Goal: Information Seeking & Learning: Learn about a topic

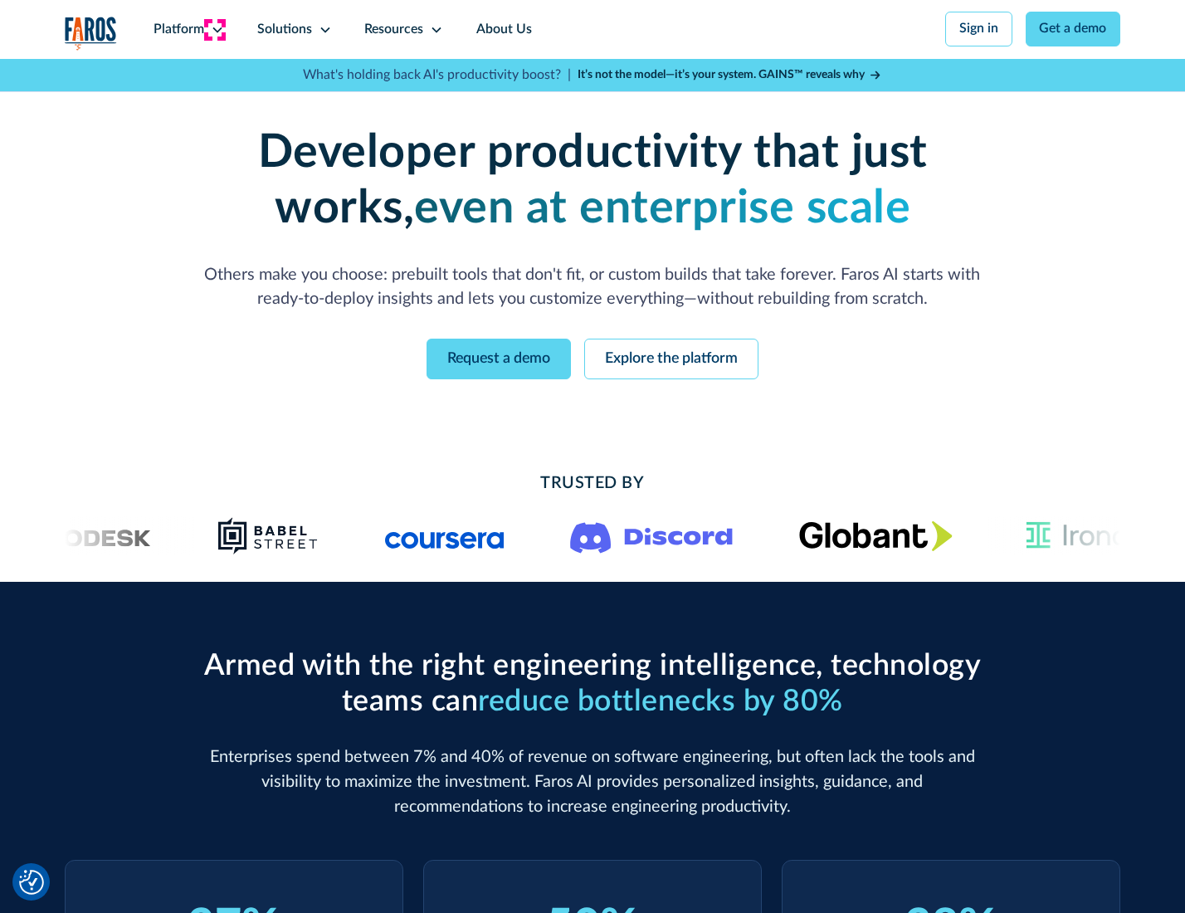
click at [215, 29] on icon at bounding box center [217, 29] width 13 height 13
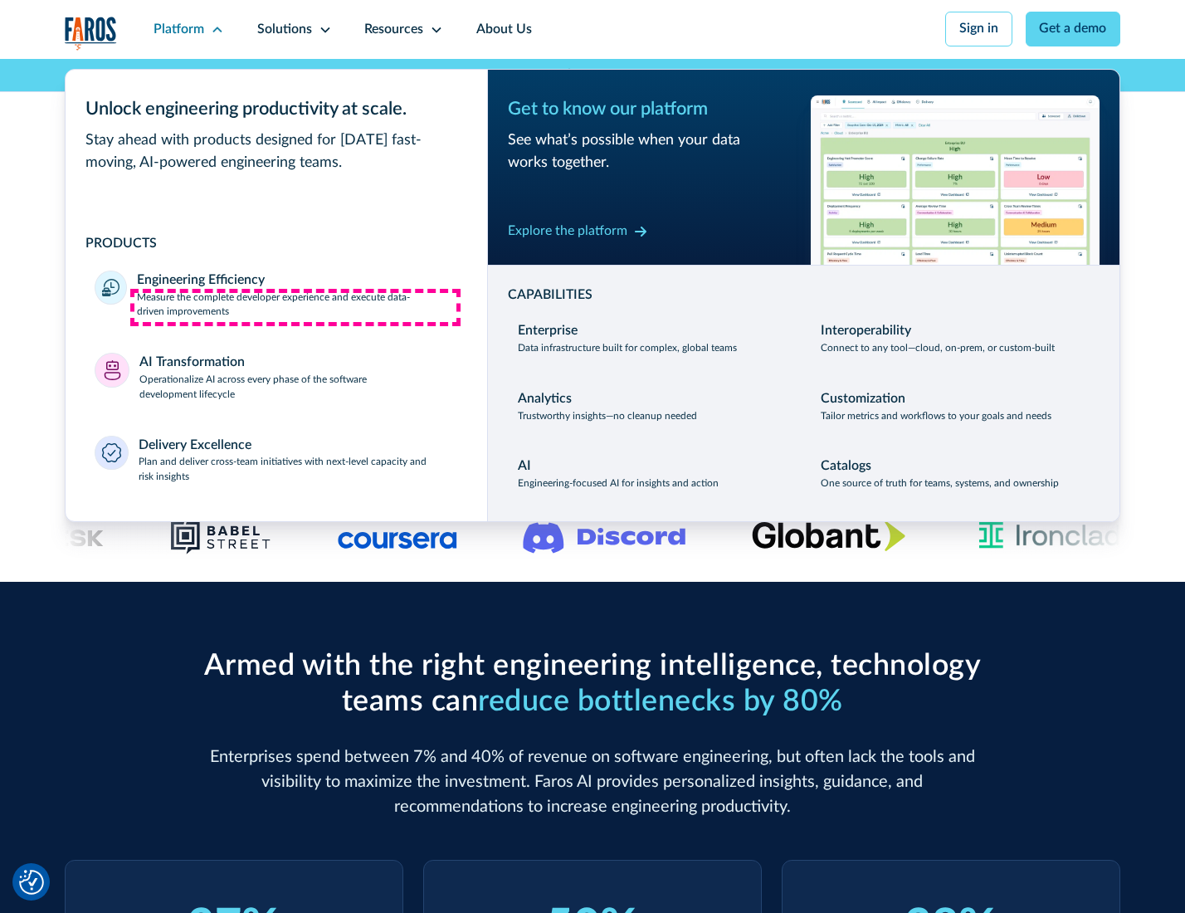
click at [295, 307] on p "Measure the complete developer experience and execute data-driven improvements" at bounding box center [297, 305] width 320 height 30
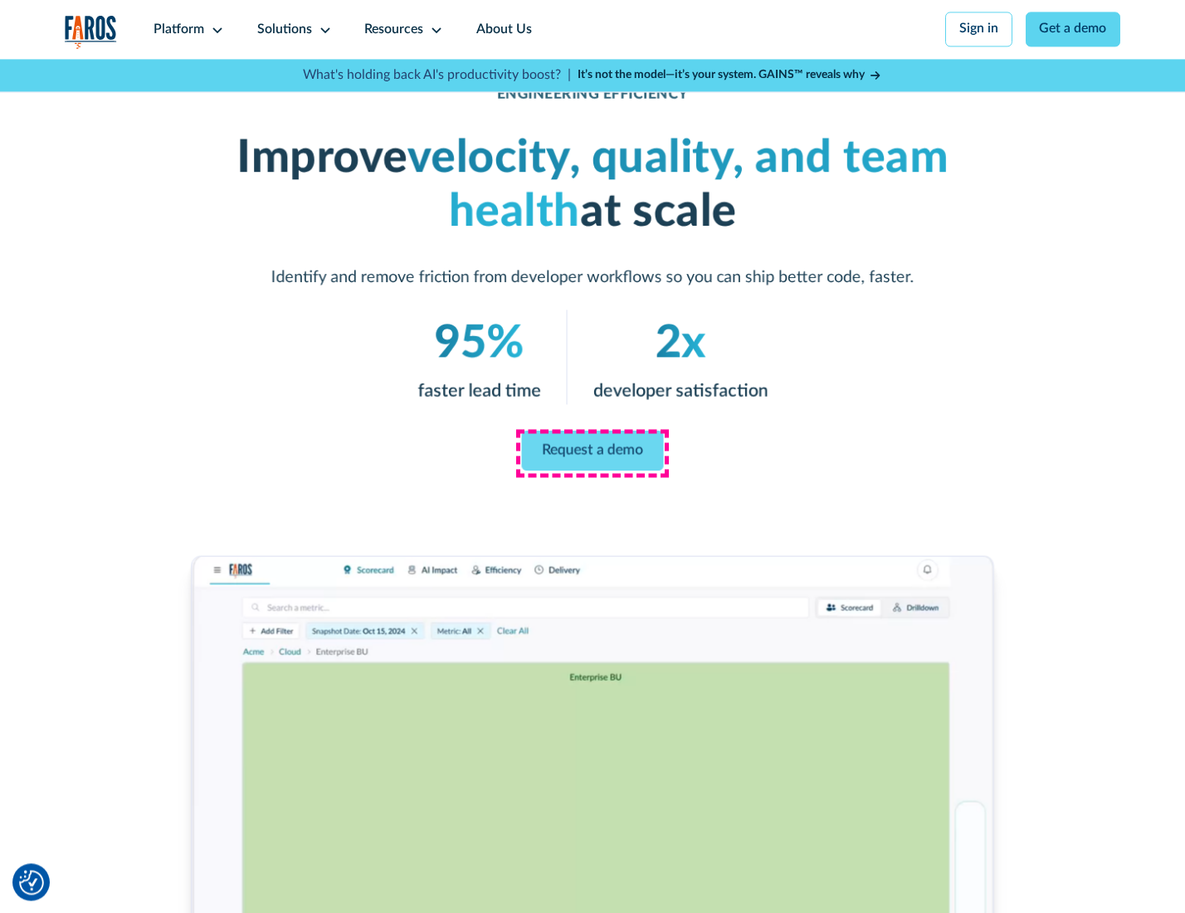
click at [592, 452] on link "Request a demo" at bounding box center [593, 451] width 142 height 40
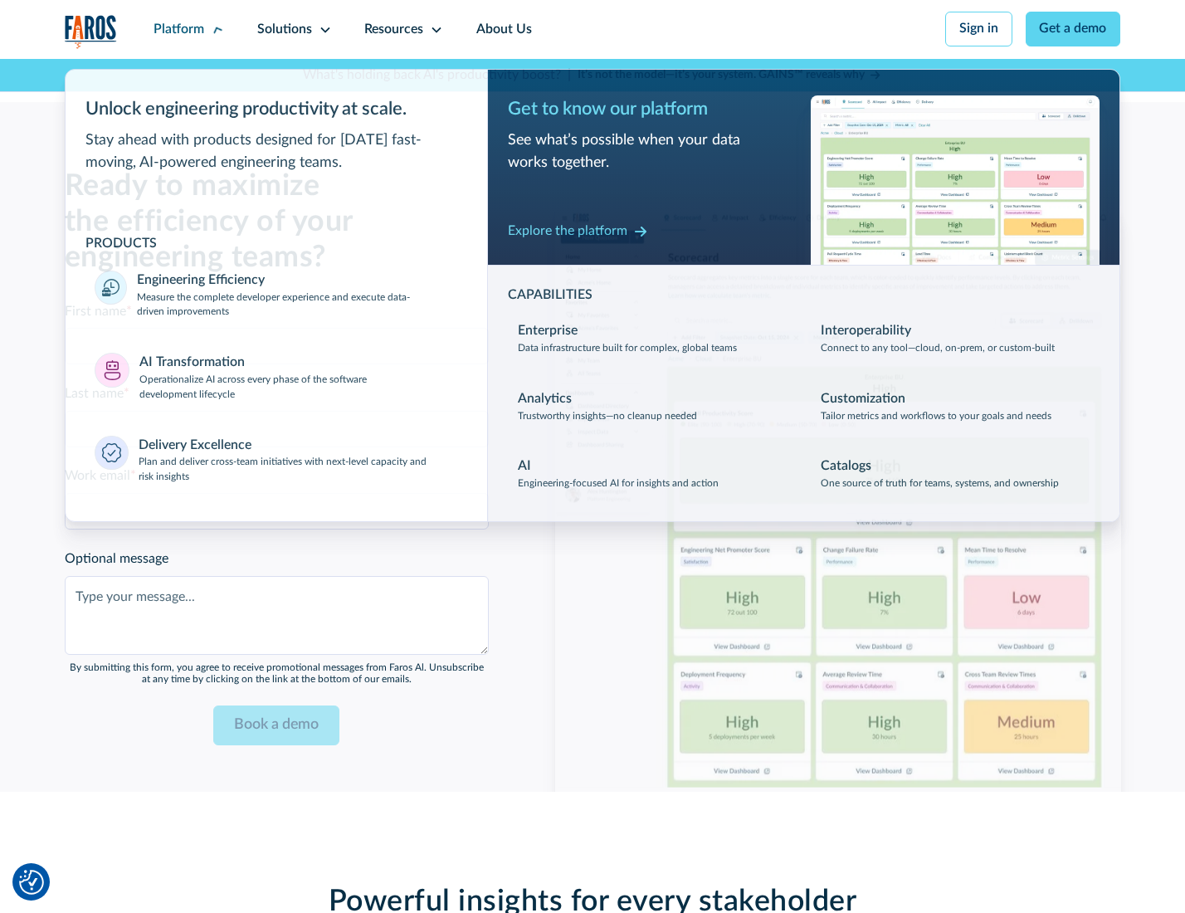
scroll to position [3612, 0]
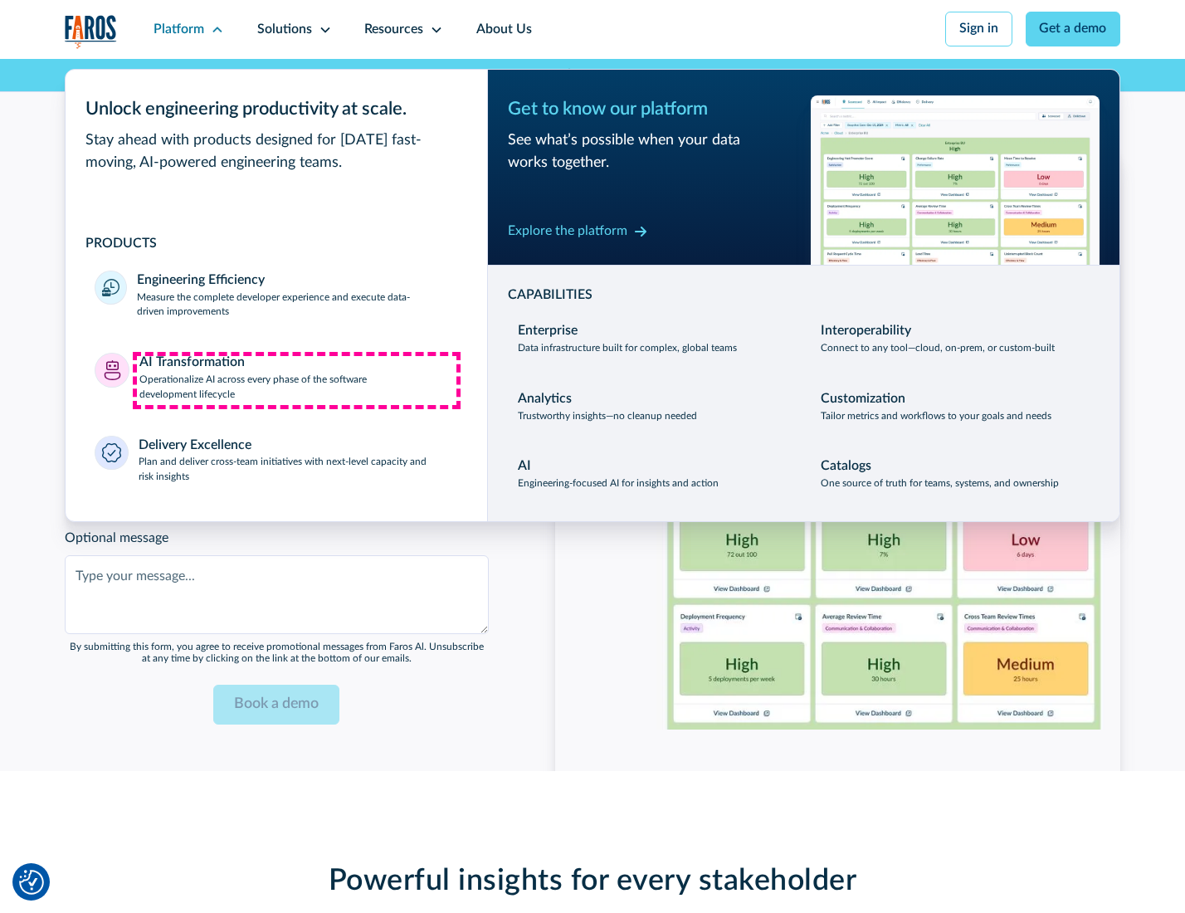
click at [296, 380] on p "Operationalize AI across every phase of the software development lifecycle" at bounding box center [298, 388] width 319 height 30
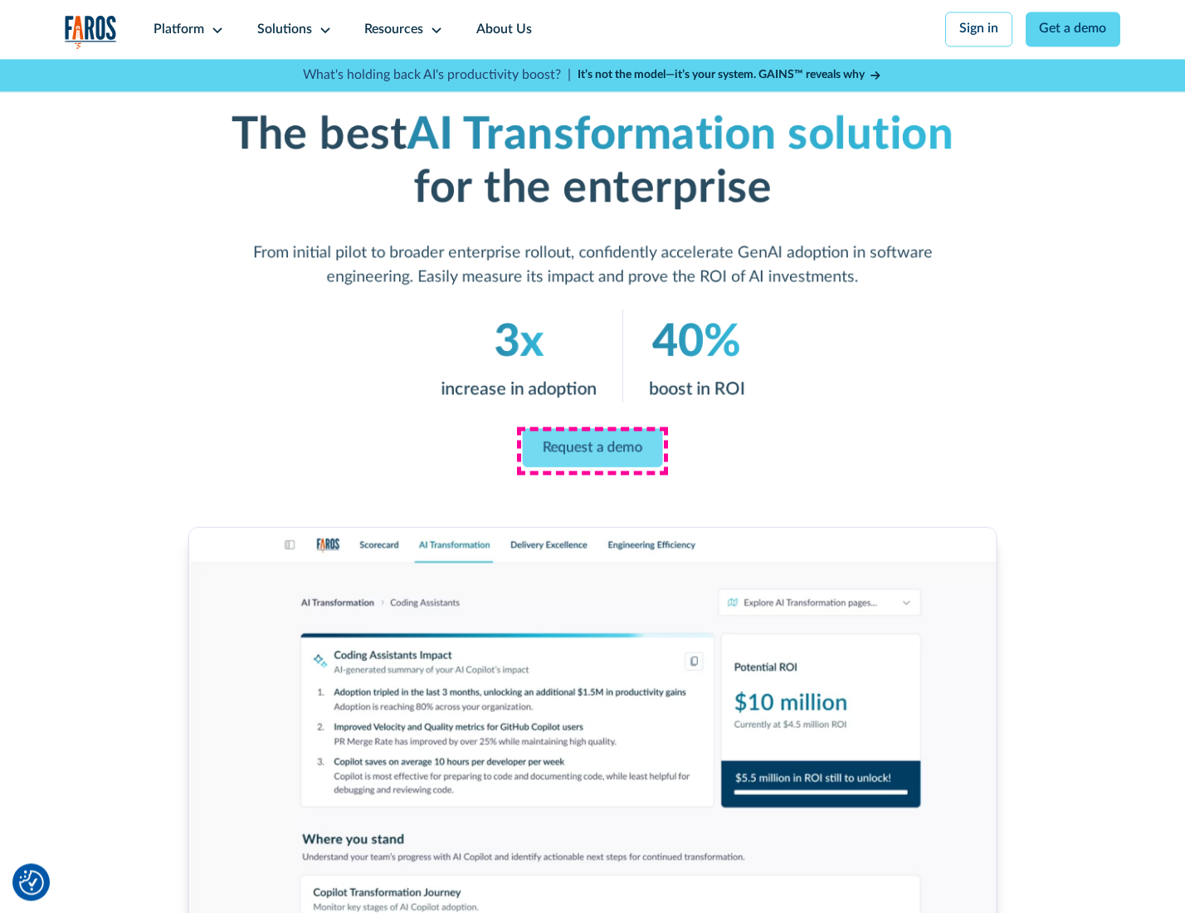
click at [592, 451] on link "Request a demo" at bounding box center [593, 447] width 140 height 39
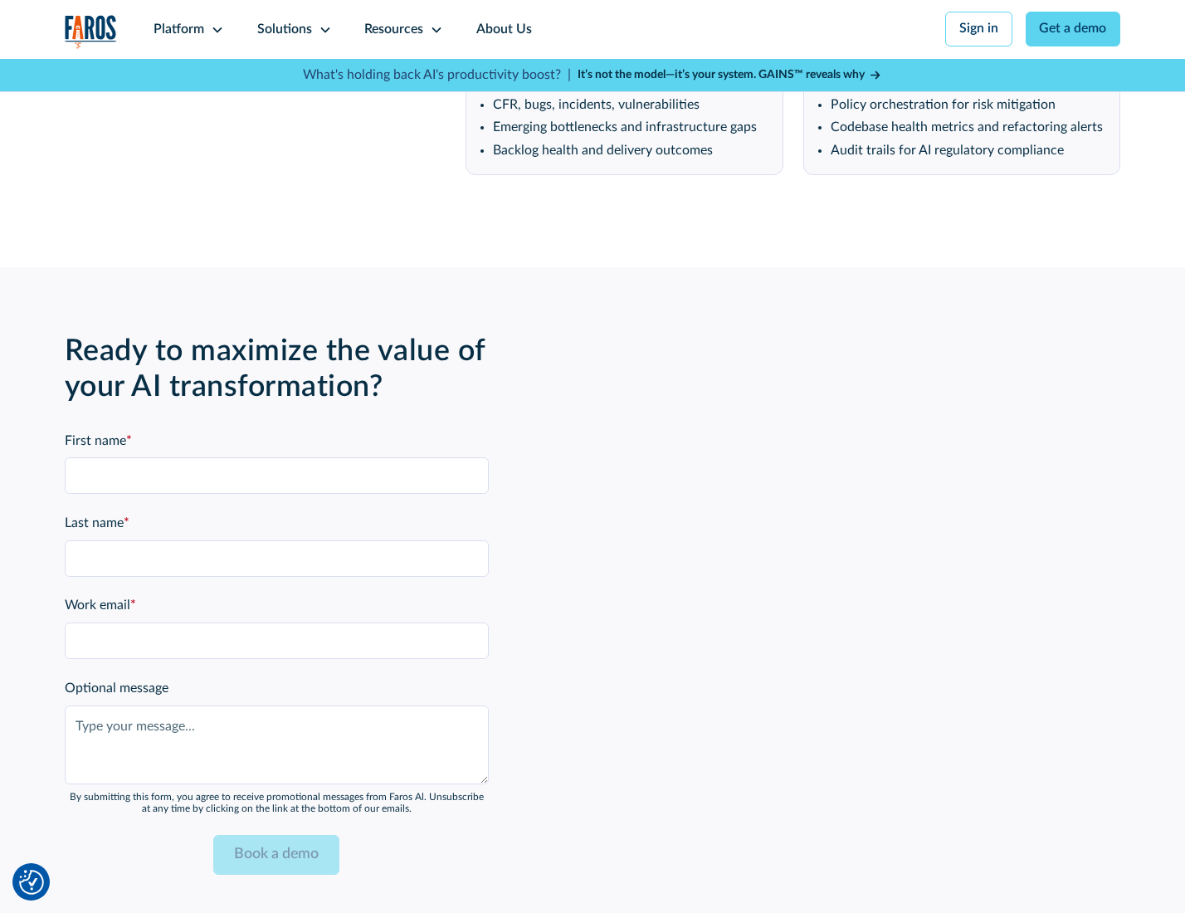
click at [186, 29] on div "Platform" at bounding box center [179, 30] width 51 height 20
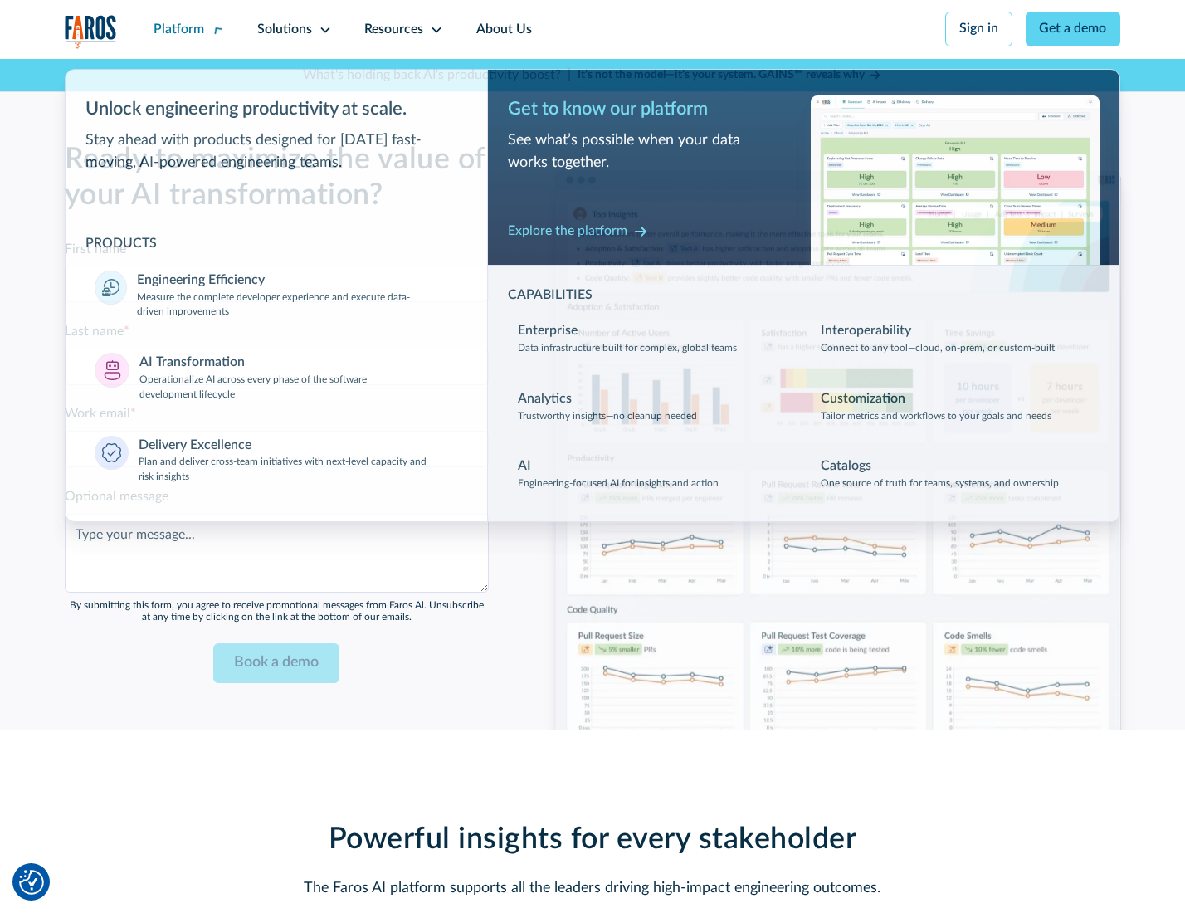
scroll to position [4012, 0]
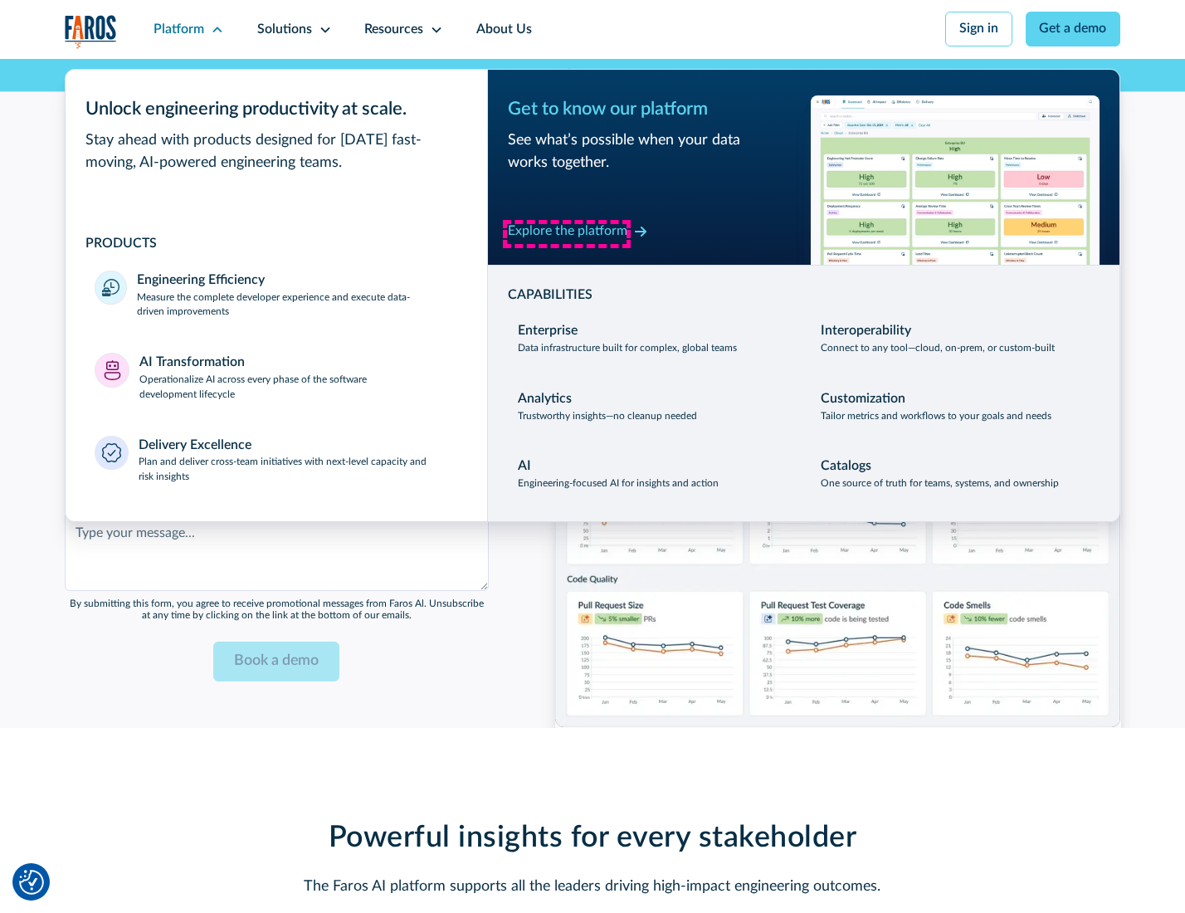
click at [567, 233] on div "Explore the platform" at bounding box center [567, 232] width 119 height 20
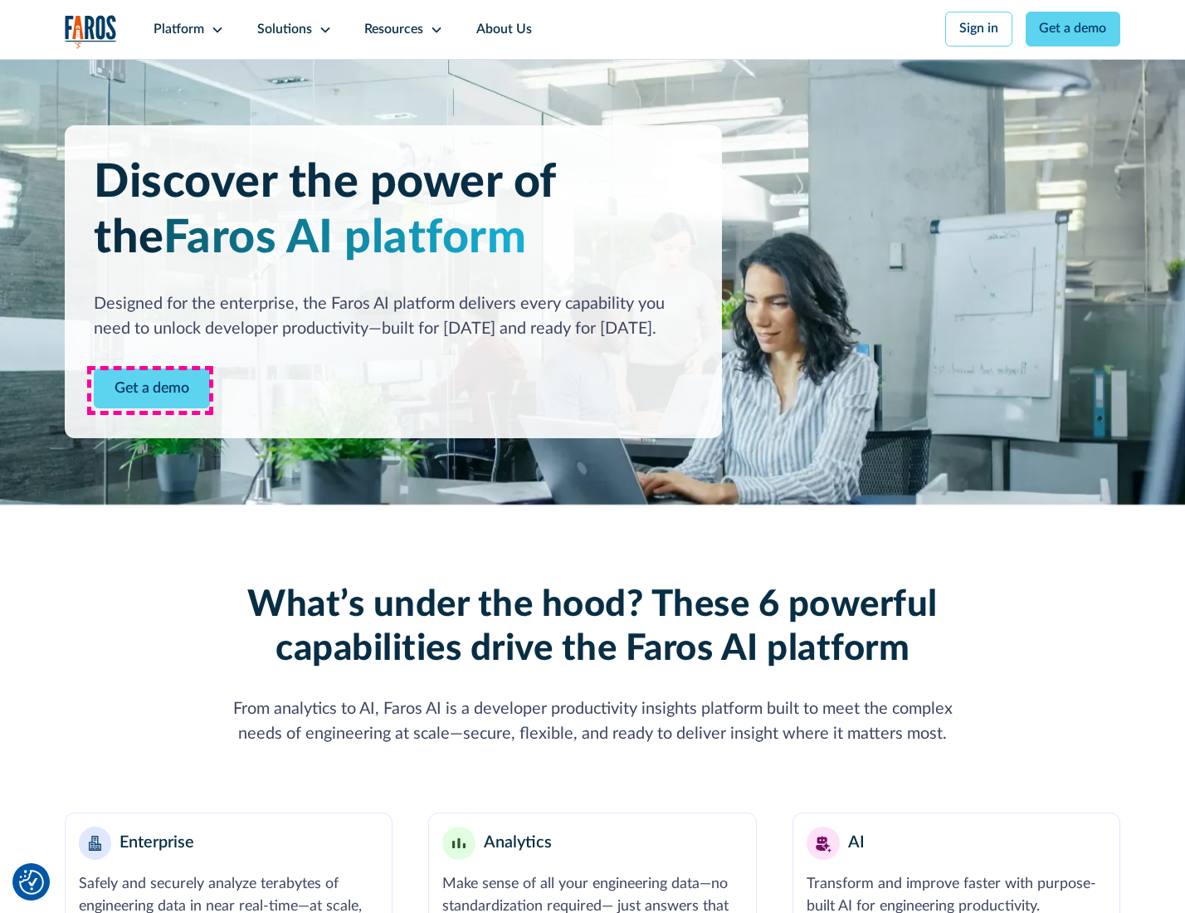
click at [150, 390] on link "Get a demo" at bounding box center [152, 388] width 116 height 41
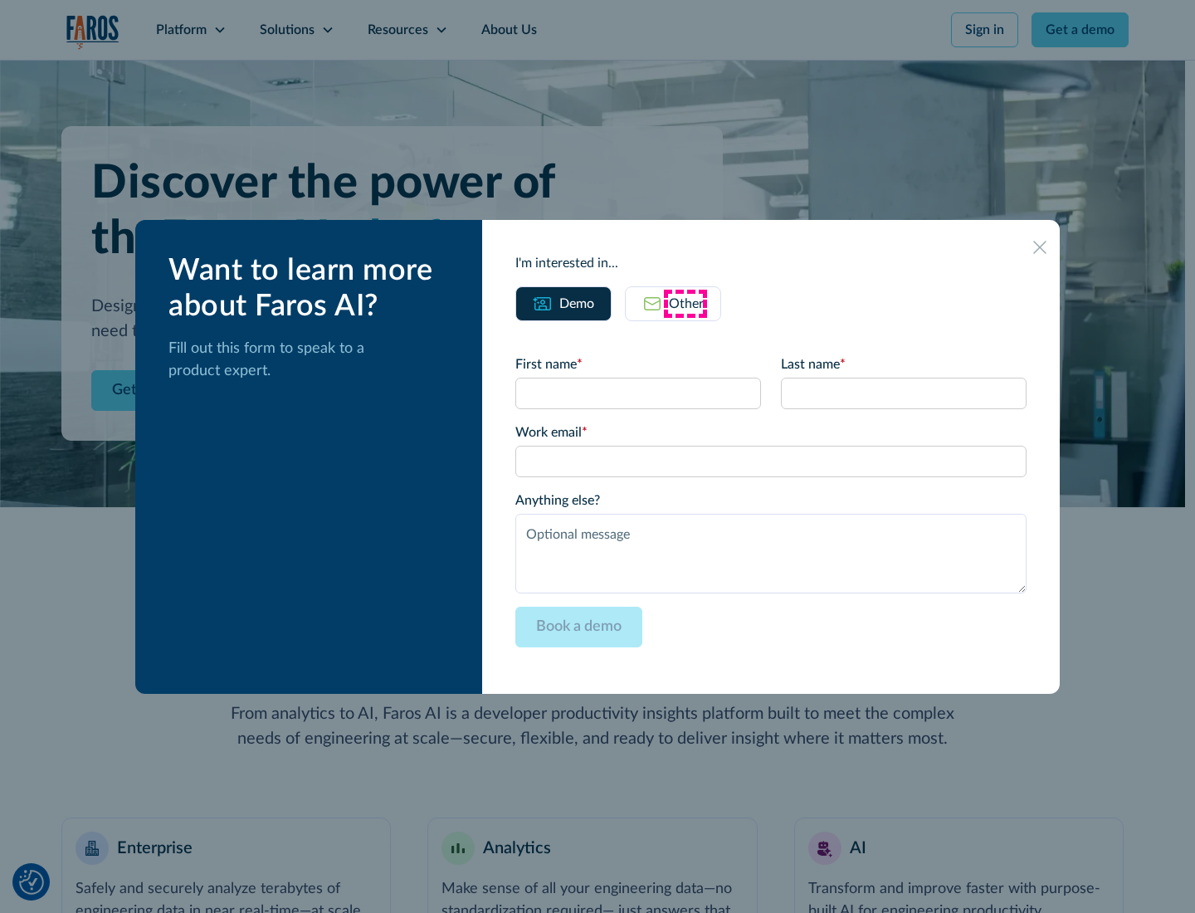
click at [685, 303] on div "Other" at bounding box center [686, 304] width 35 height 20
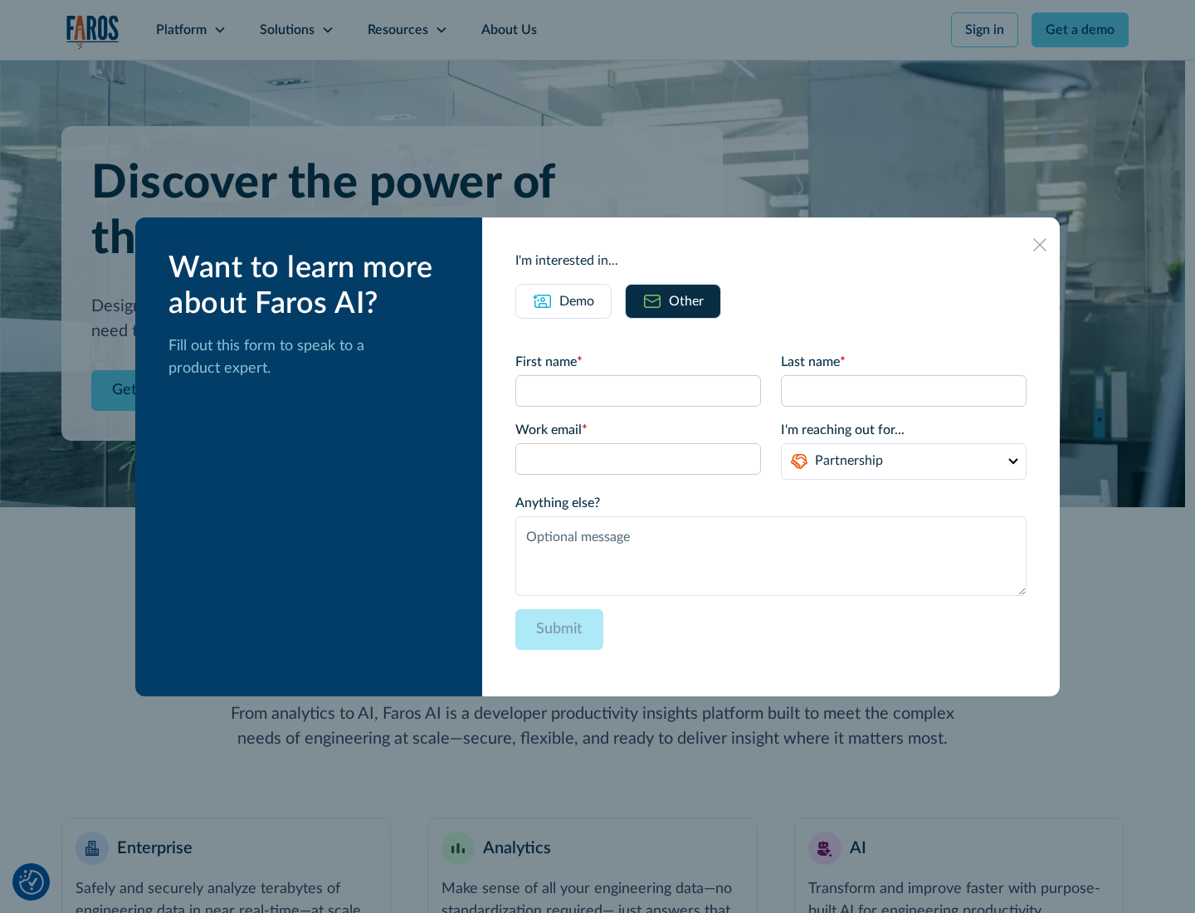
click at [575, 300] on div "Demo" at bounding box center [576, 301] width 35 height 20
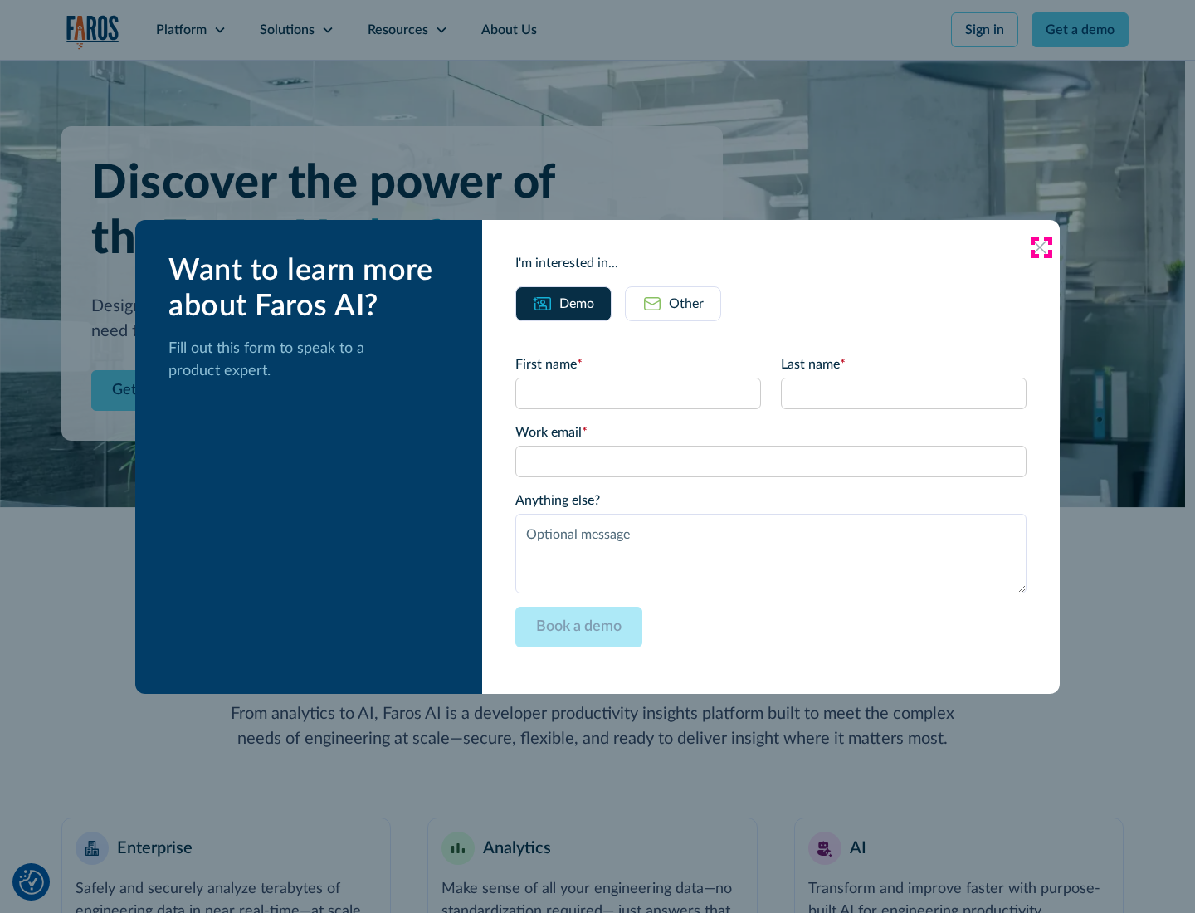
click at [1041, 246] on icon at bounding box center [1039, 247] width 13 height 13
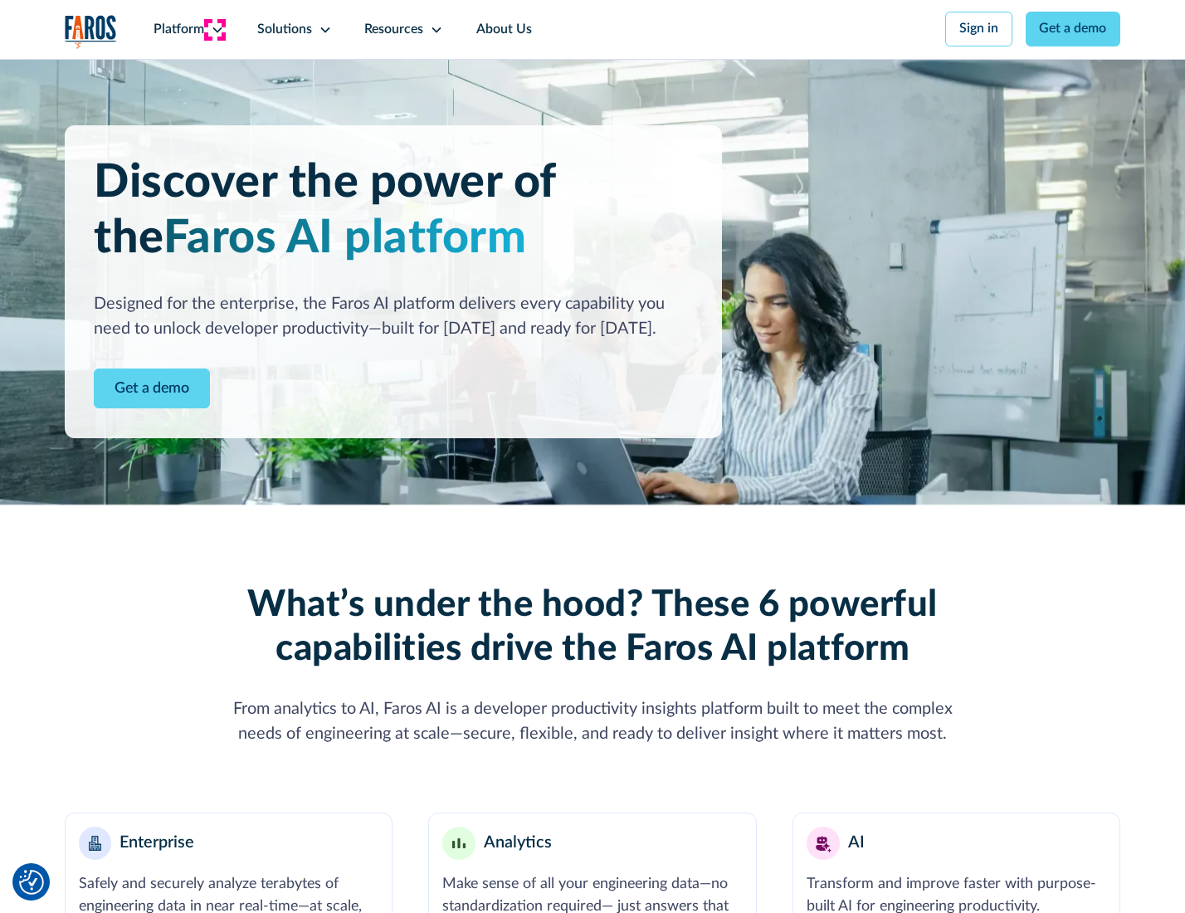
click at [215, 29] on icon at bounding box center [217, 29] width 13 height 13
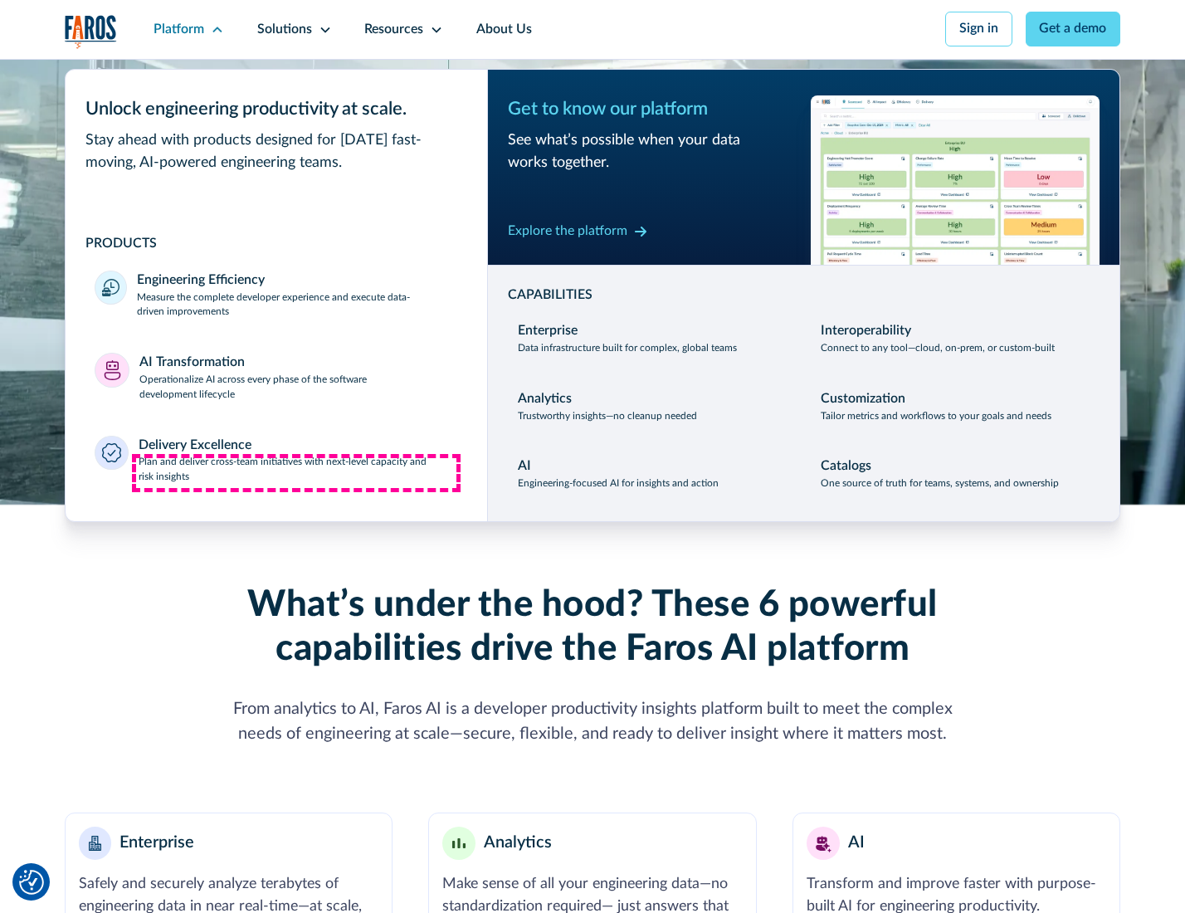
click at [296, 473] on p "Plan and deliver cross-team initiatives with next-level capacity and risk insig…" at bounding box center [298, 470] width 319 height 30
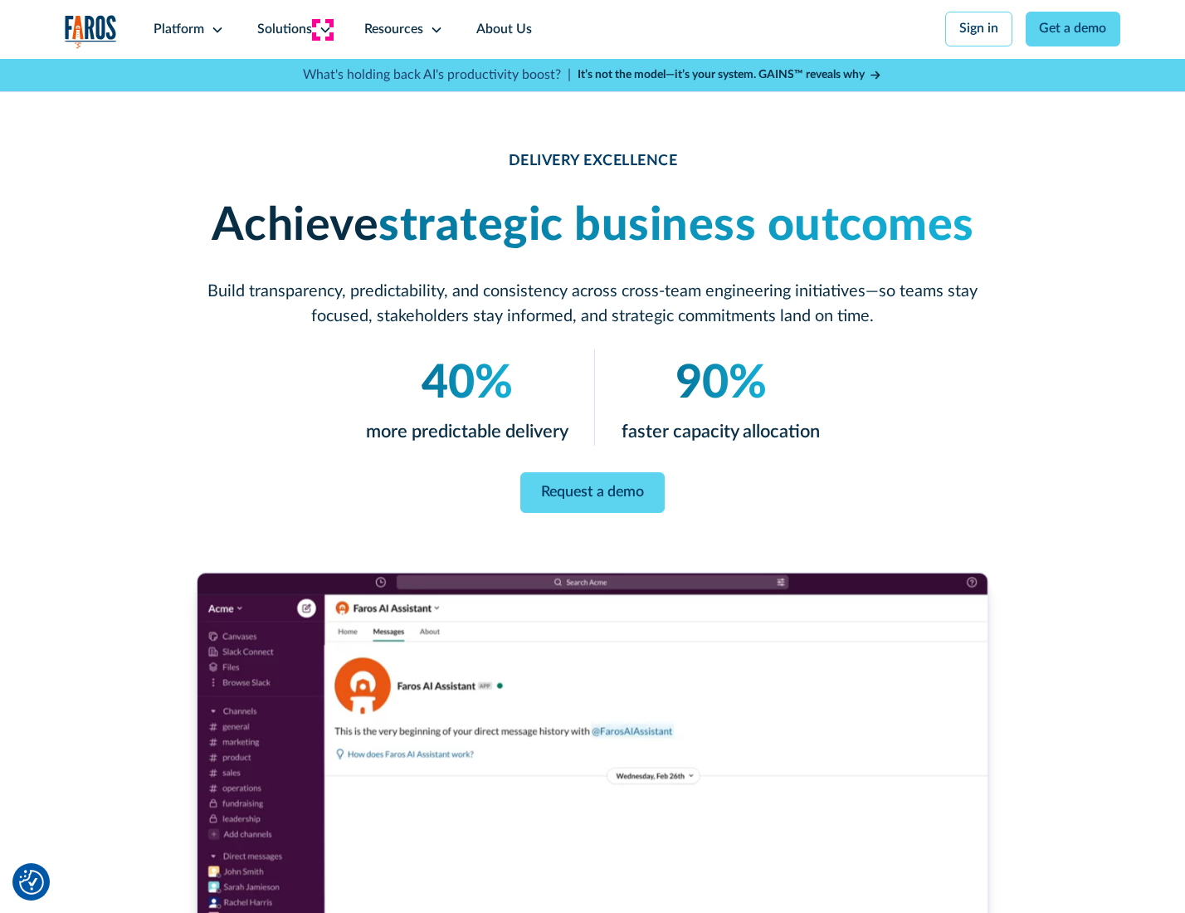
click at [322, 29] on icon at bounding box center [325, 29] width 13 height 13
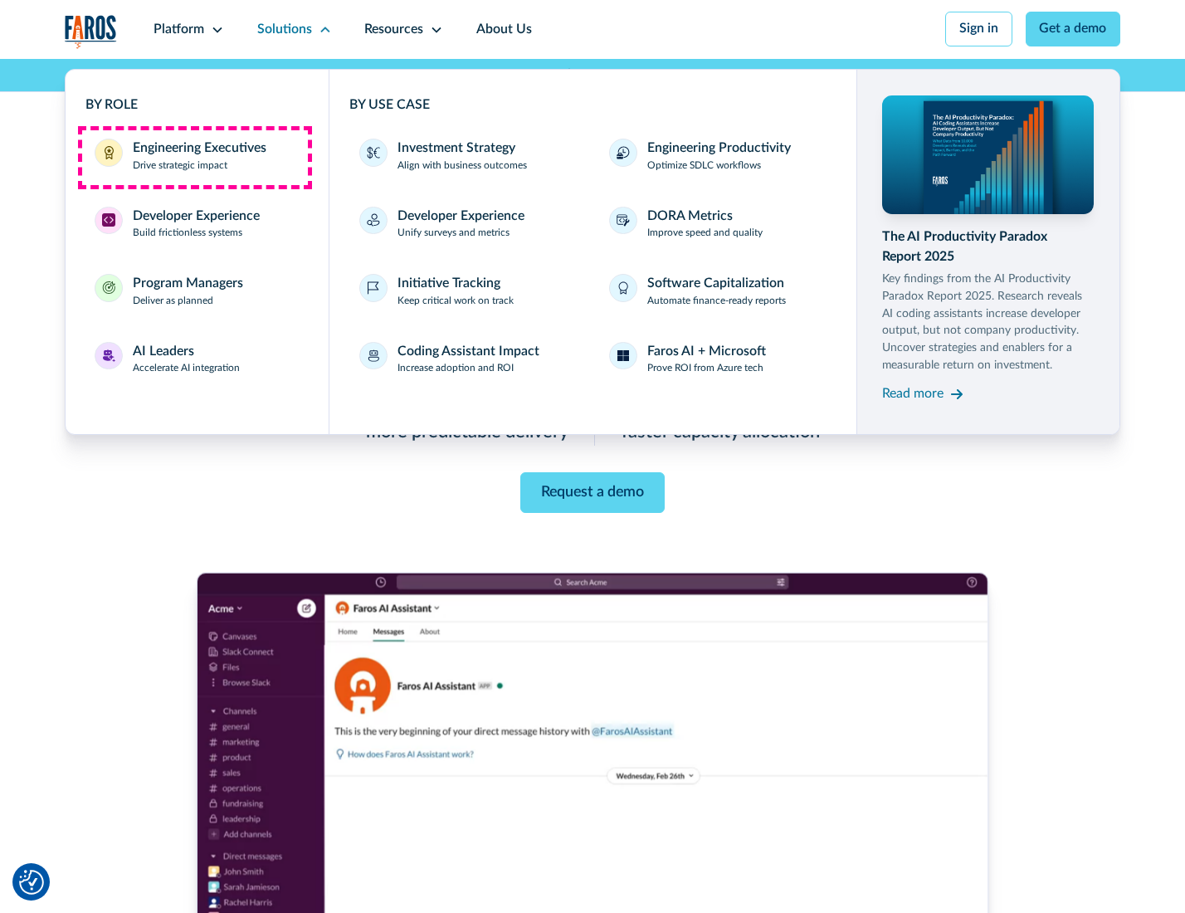
click at [194, 157] on div "Engineering Executives" at bounding box center [200, 149] width 134 height 20
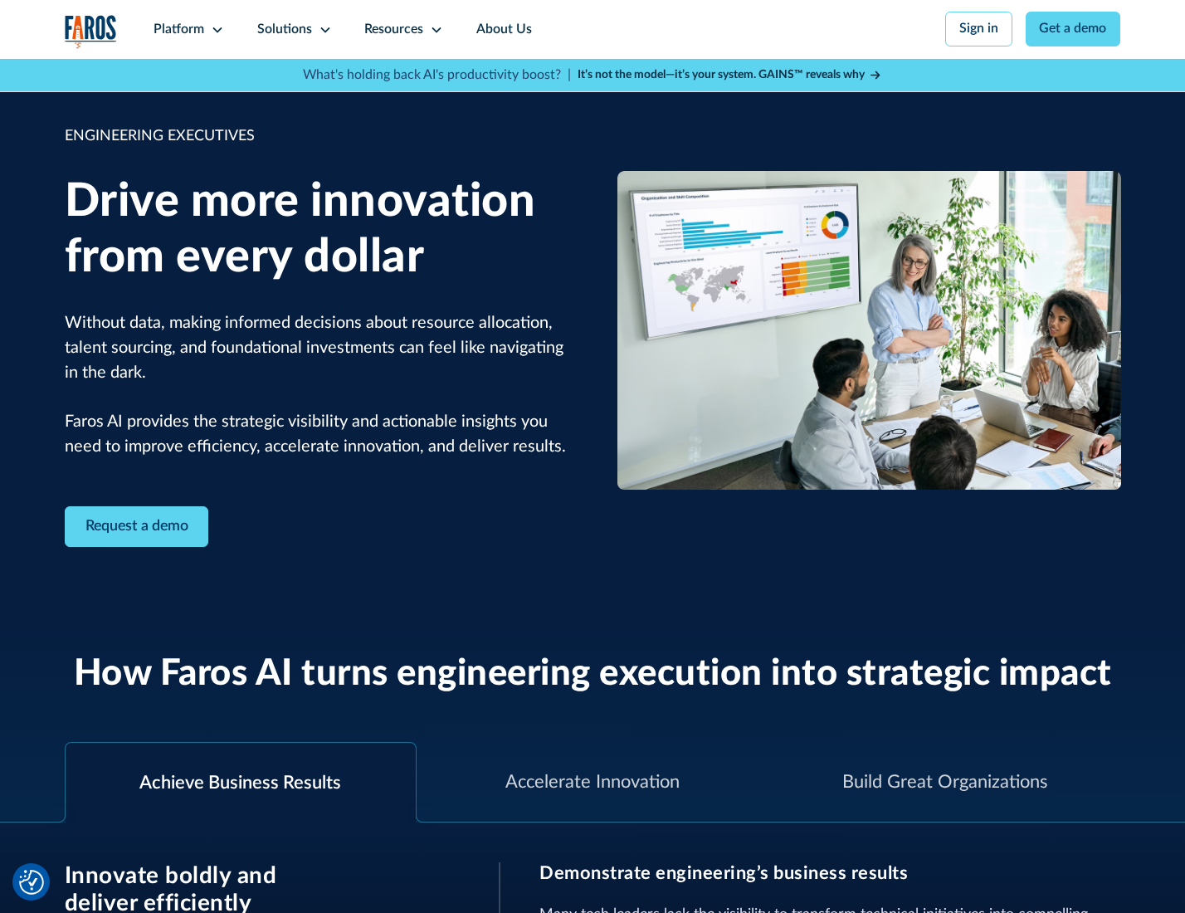
click at [322, 29] on icon at bounding box center [325, 29] width 13 height 13
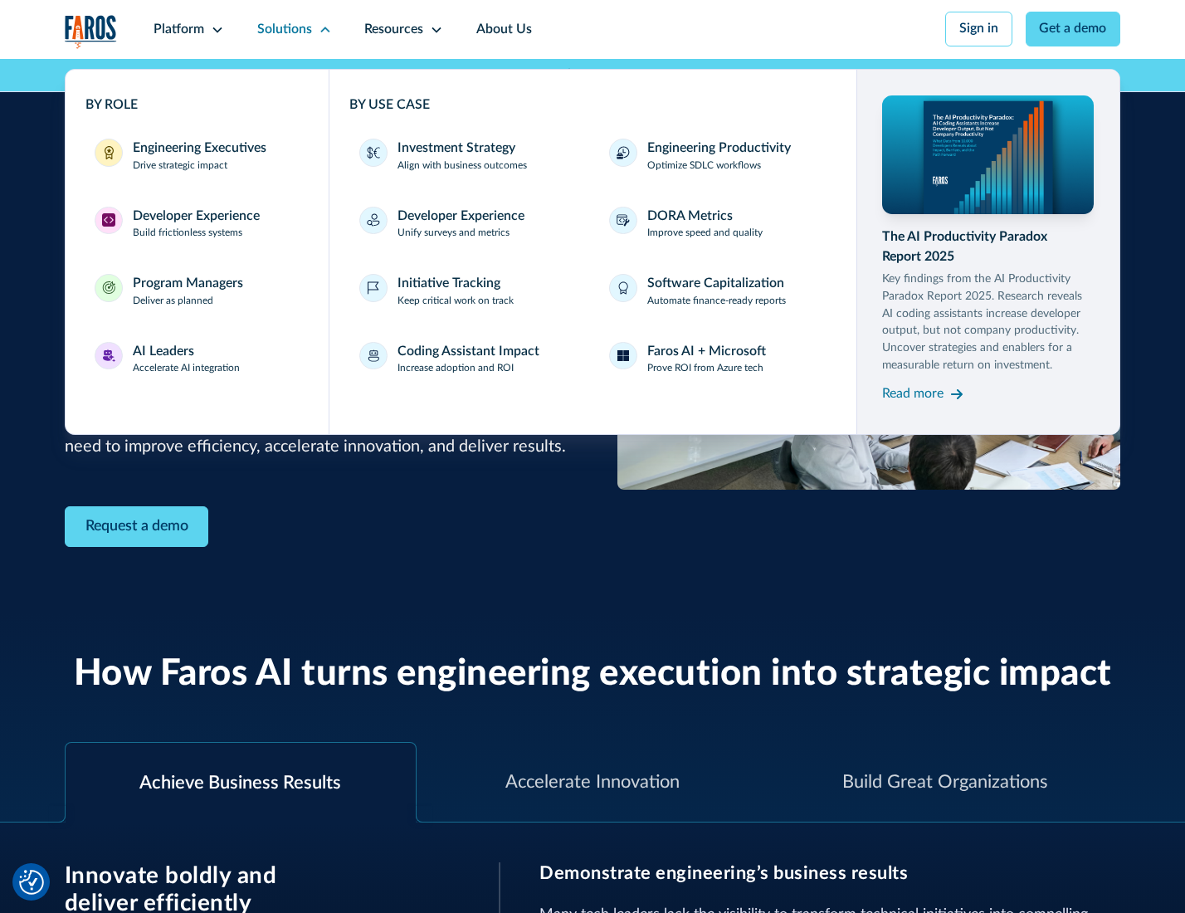
click at [194, 217] on div "Developer Experience" at bounding box center [196, 217] width 127 height 20
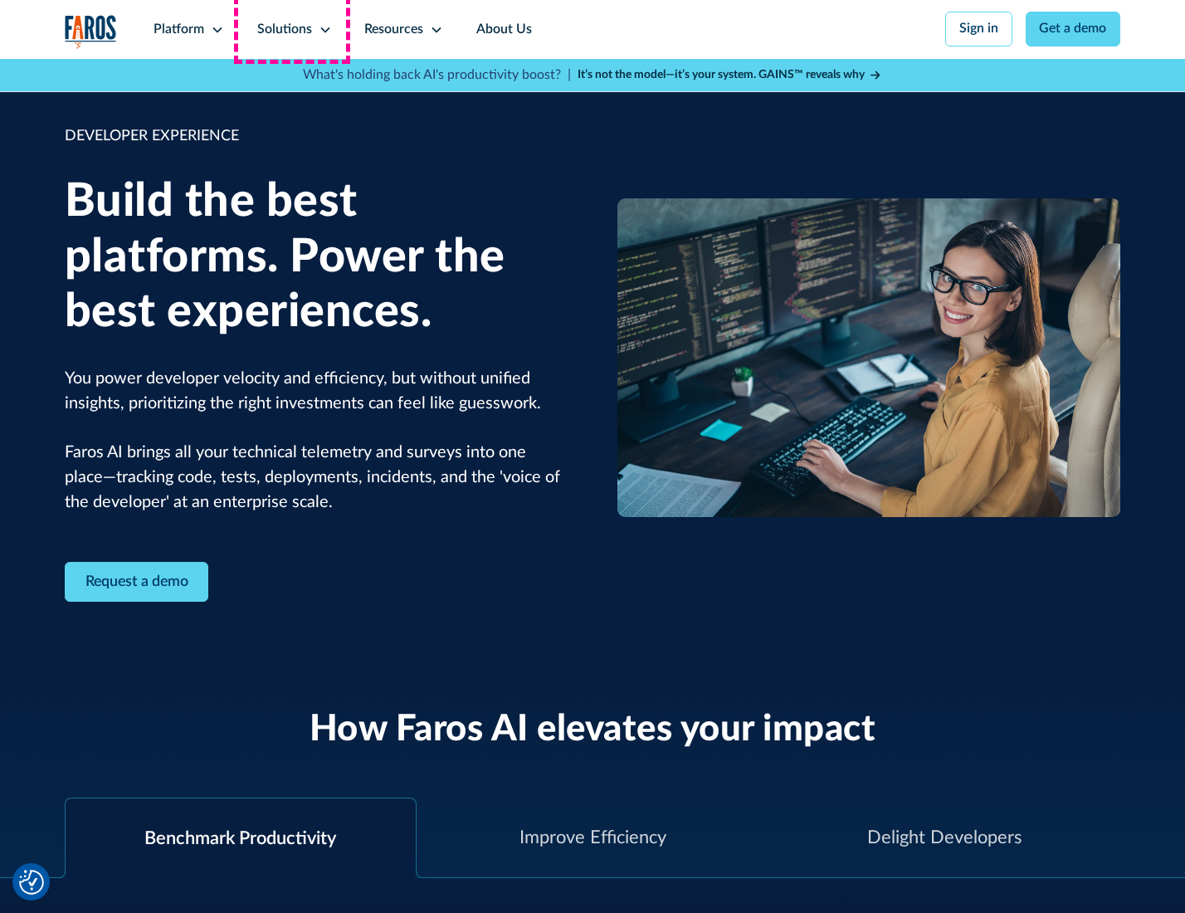
click at [292, 29] on div "Solutions" at bounding box center [284, 30] width 55 height 20
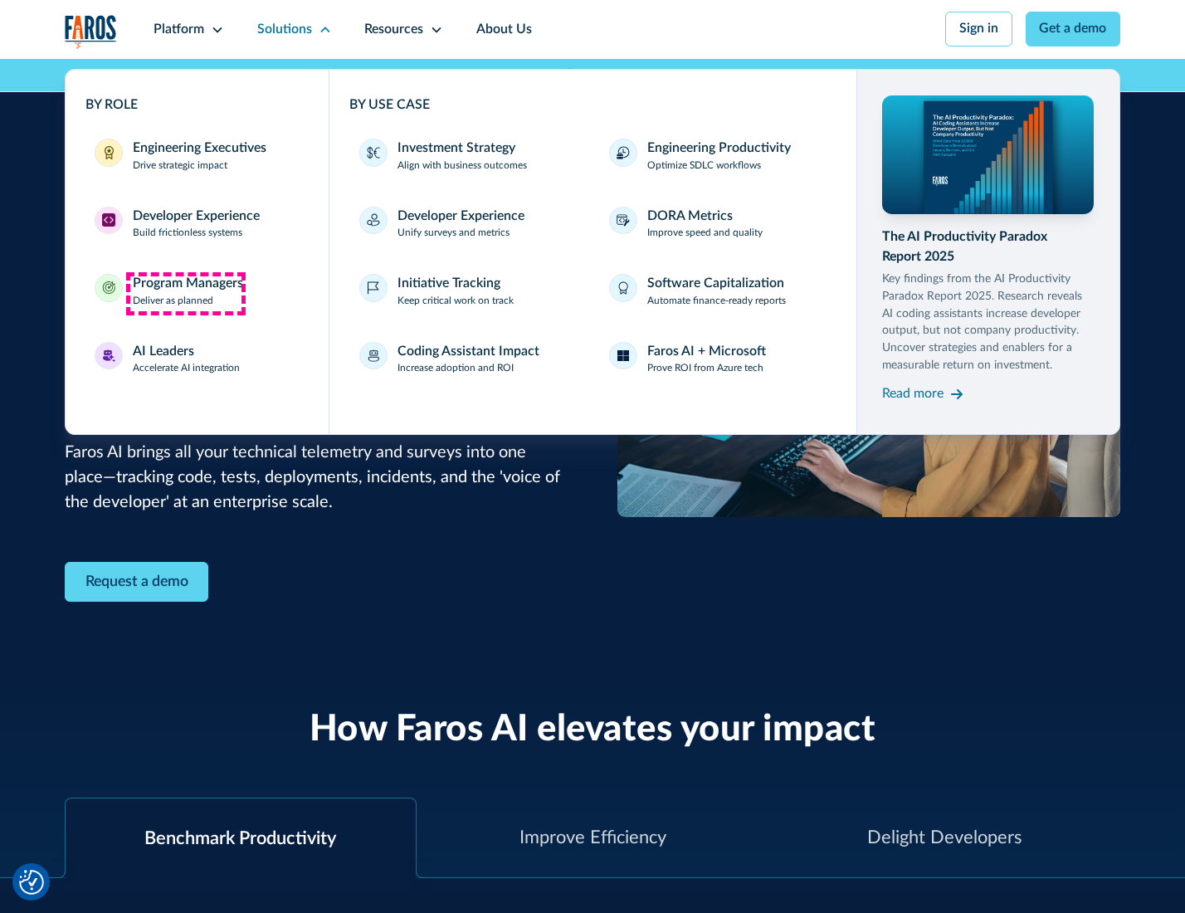
click at [185, 293] on div "Program Managers" at bounding box center [188, 284] width 110 height 20
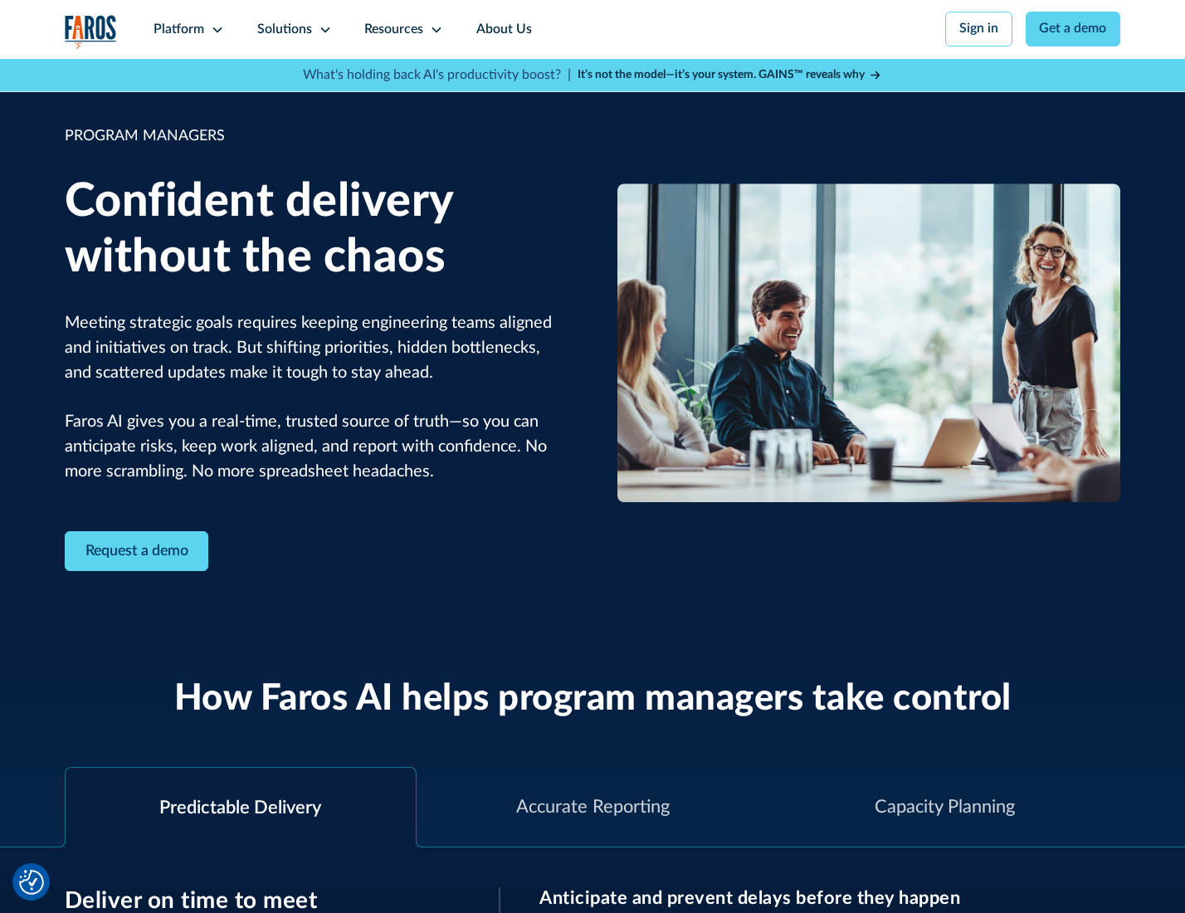
click at [322, 30] on icon at bounding box center [325, 29] width 13 height 13
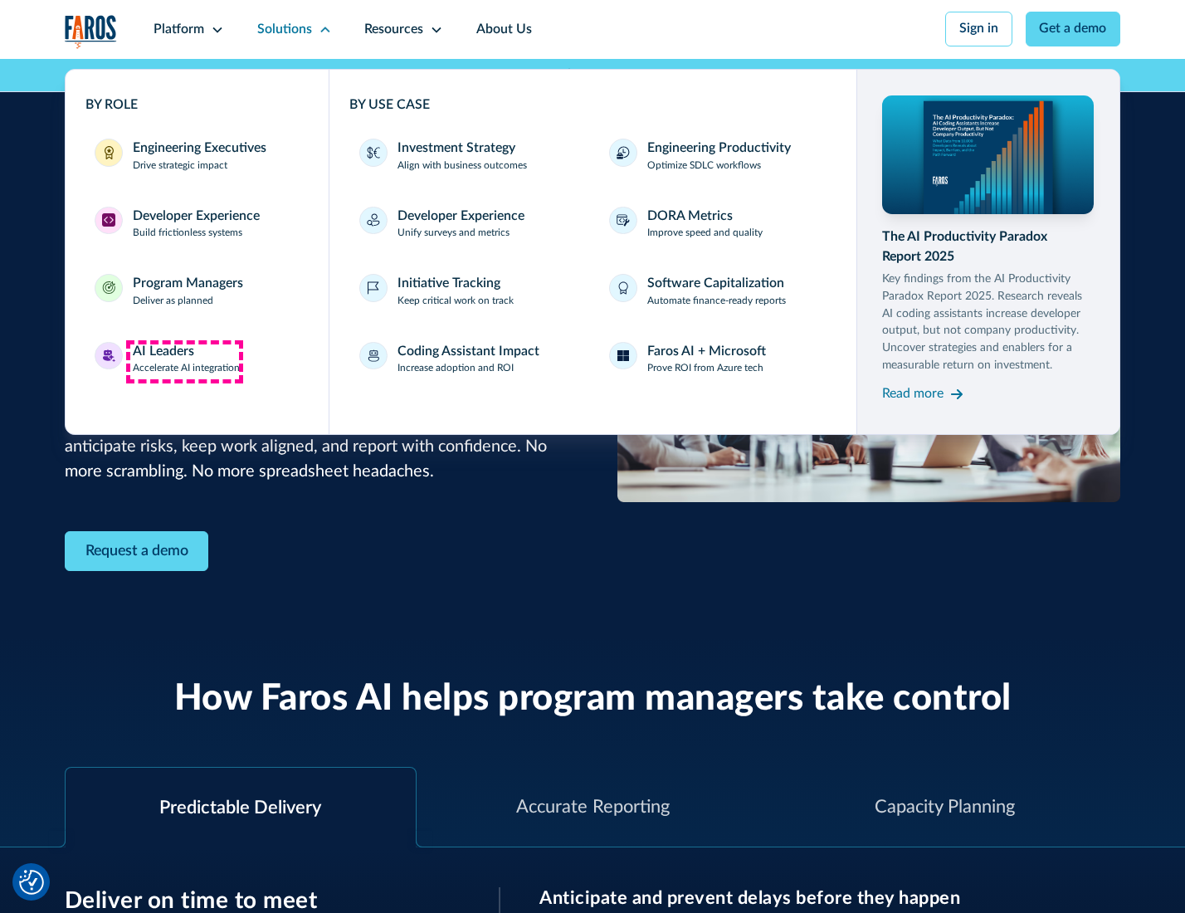
click at [184, 361] on div "AI Leaders" at bounding box center [163, 352] width 61 height 20
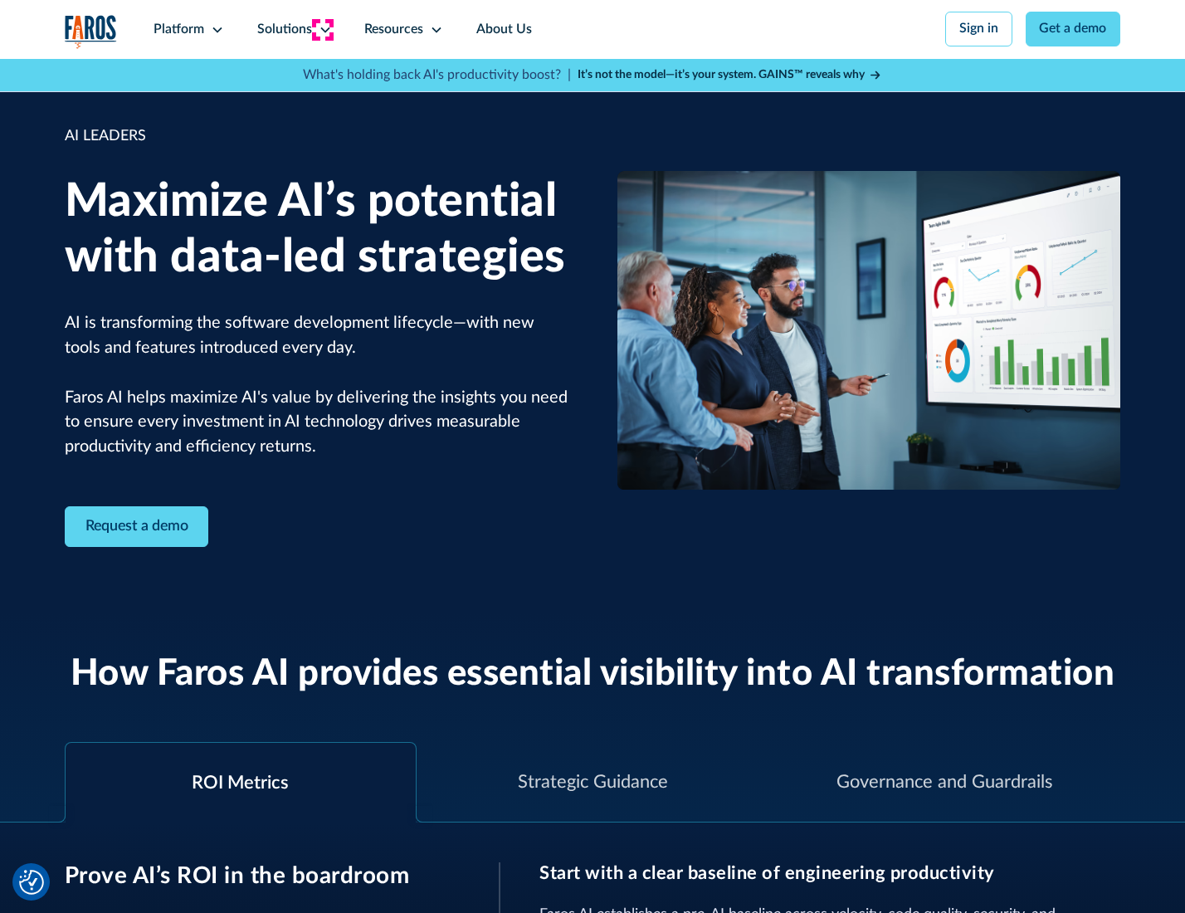
click at [322, 29] on icon at bounding box center [325, 29] width 13 height 13
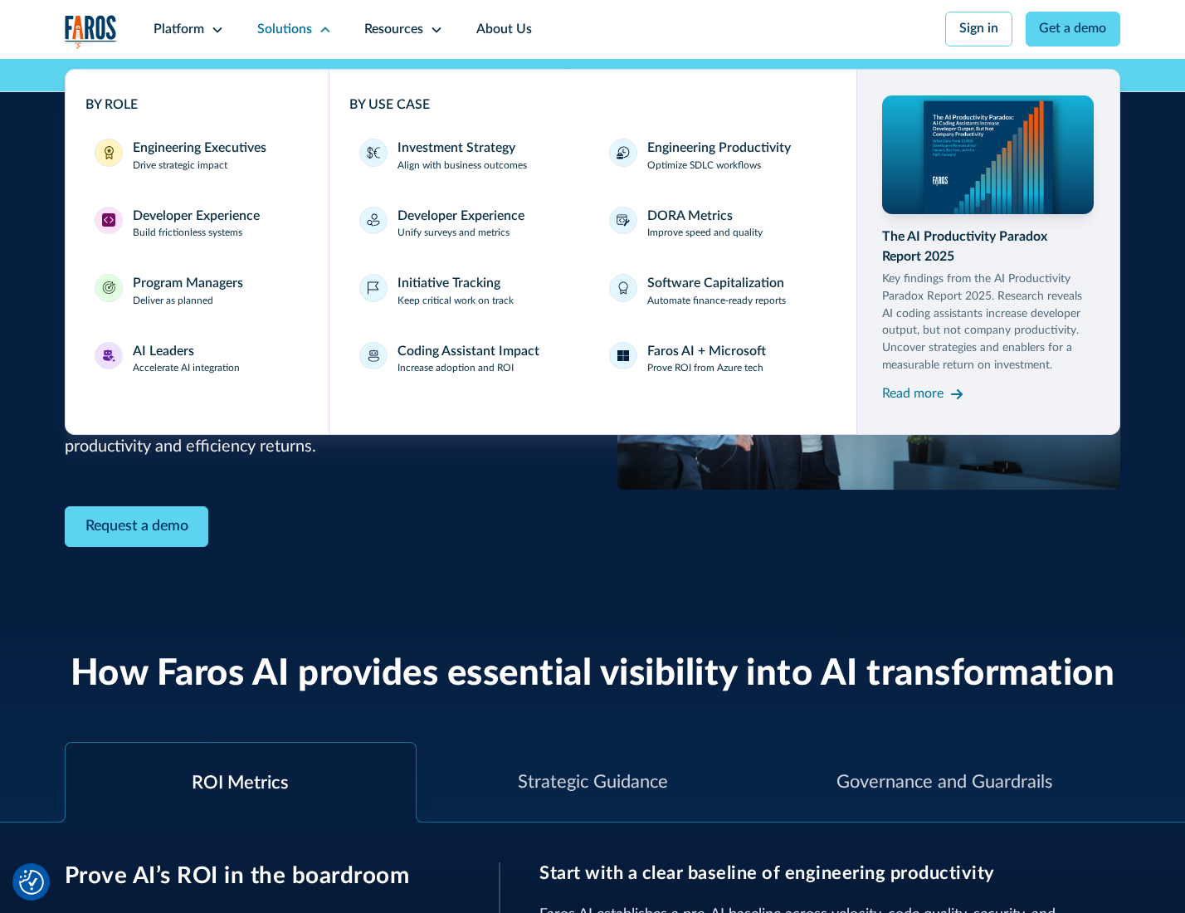
click at [455, 149] on div "Investment Strategy" at bounding box center [456, 149] width 118 height 20
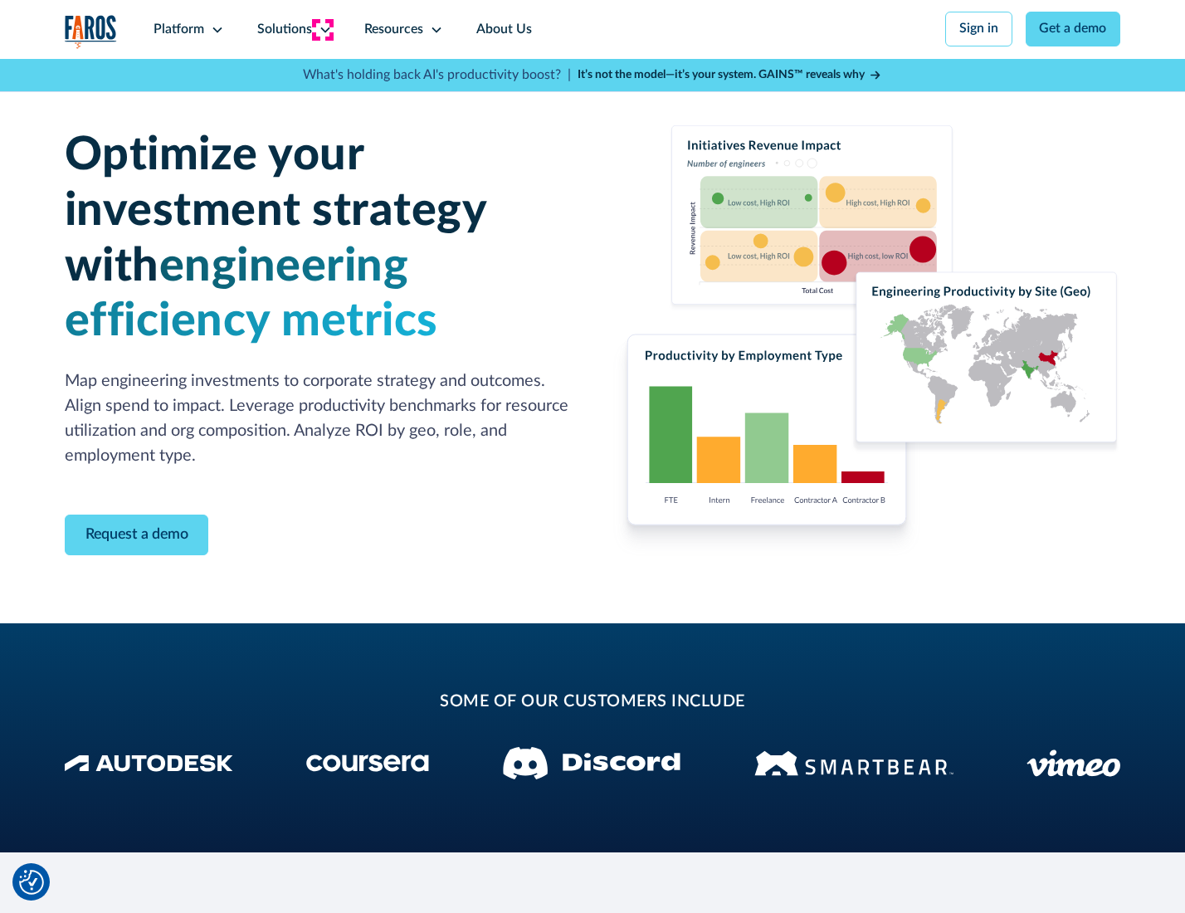
click at [322, 29] on icon at bounding box center [325, 29] width 13 height 13
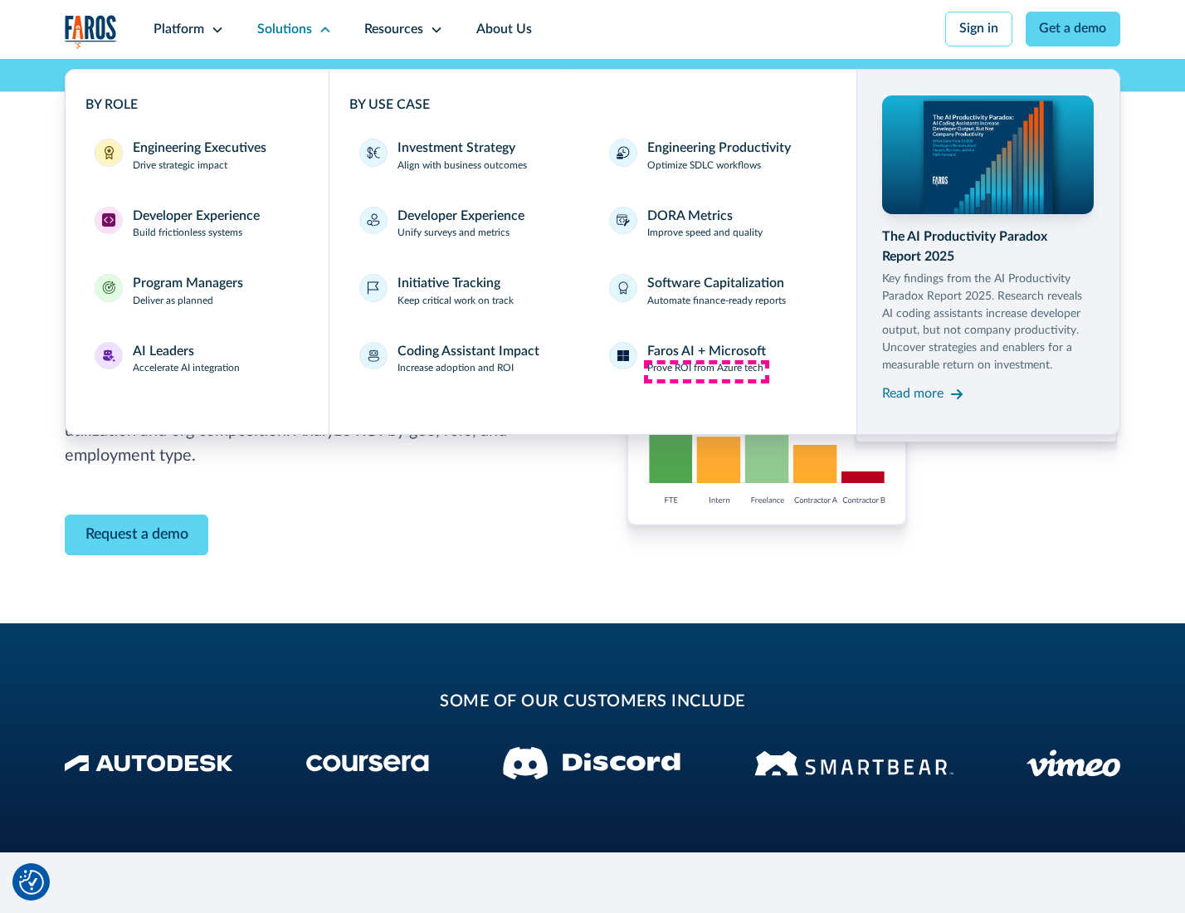
click at [706, 371] on p "Prove ROI from Azure tech" at bounding box center [705, 368] width 116 height 15
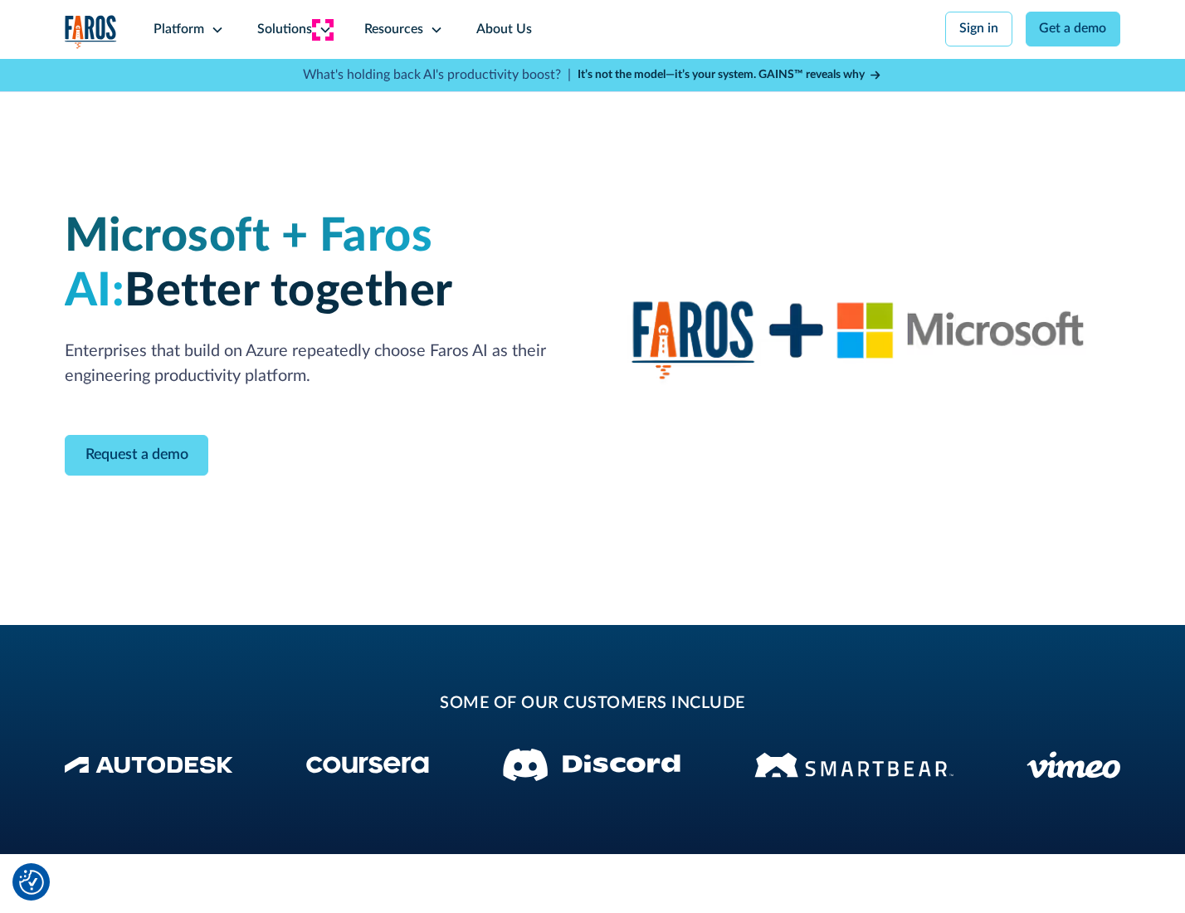
click at [322, 29] on icon at bounding box center [325, 29] width 13 height 13
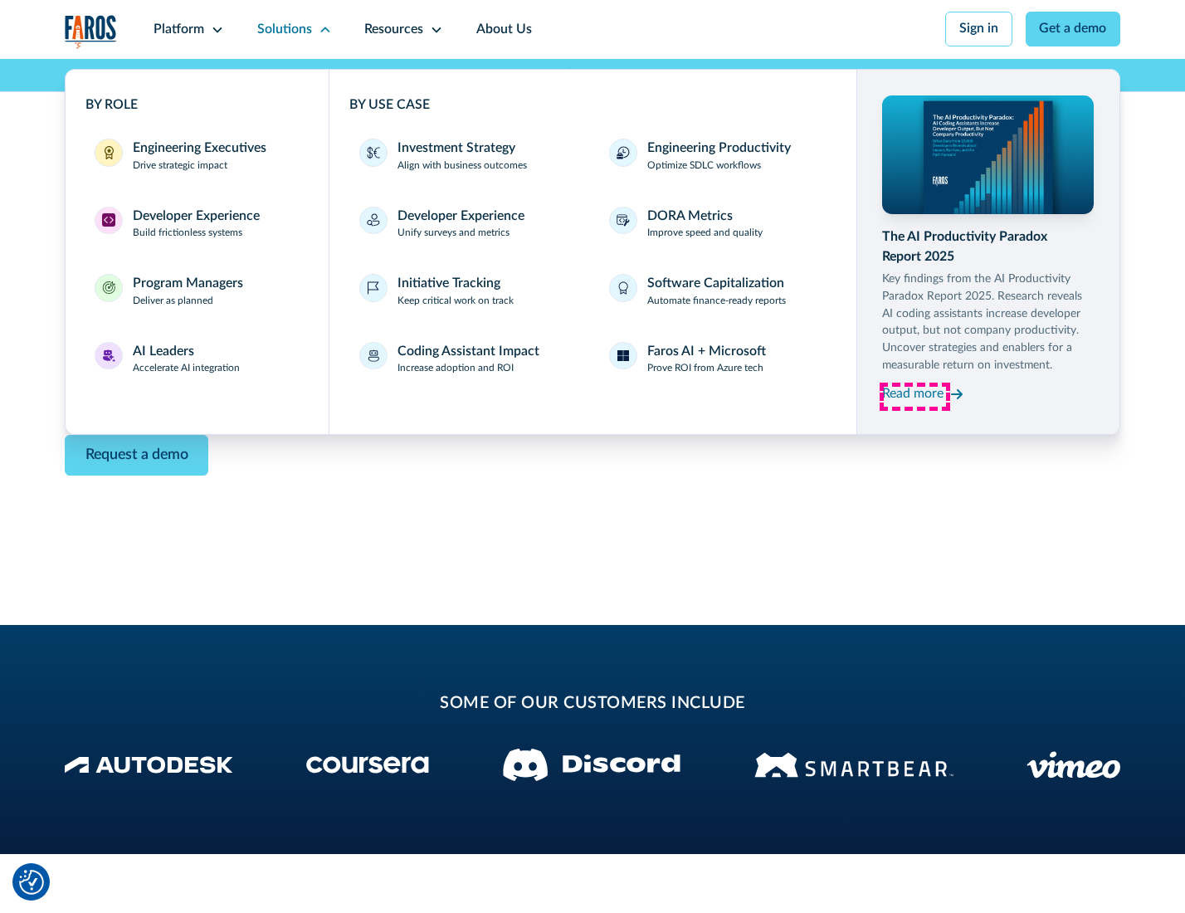
click at [914, 397] on div "Read more" at bounding box center [912, 394] width 61 height 20
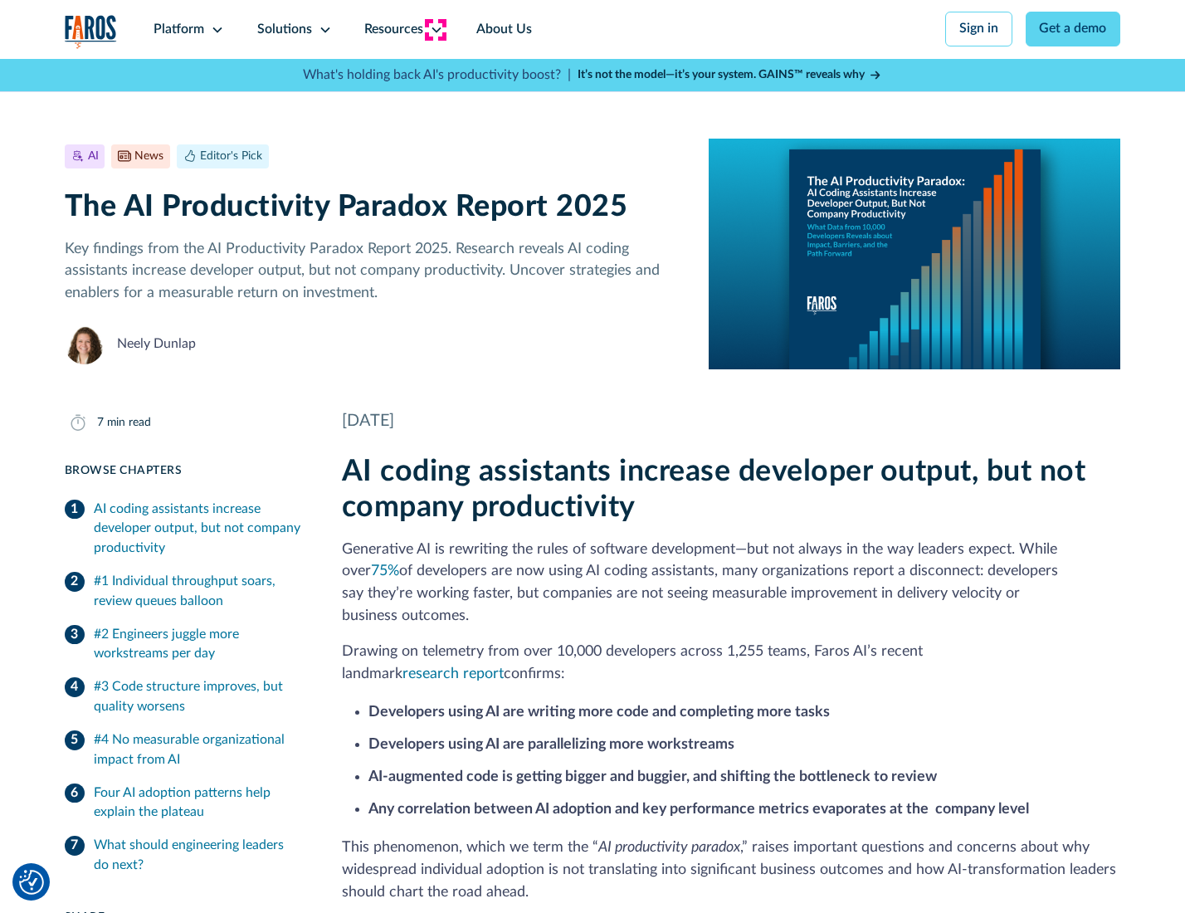
click at [435, 29] on icon at bounding box center [436, 29] width 13 height 13
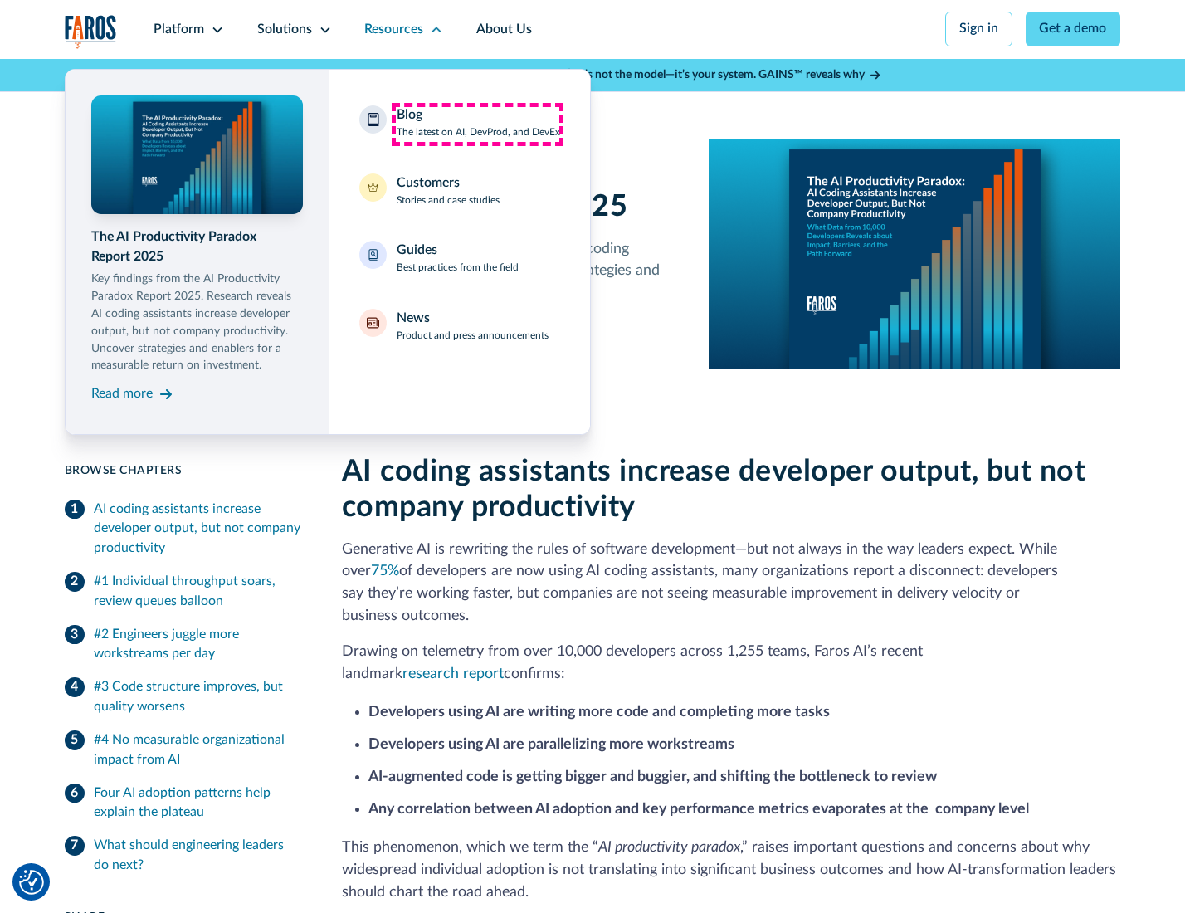
click at [477, 124] on div "Blog The latest on AI, DevProd, and DevEx" at bounding box center [478, 122] width 163 height 35
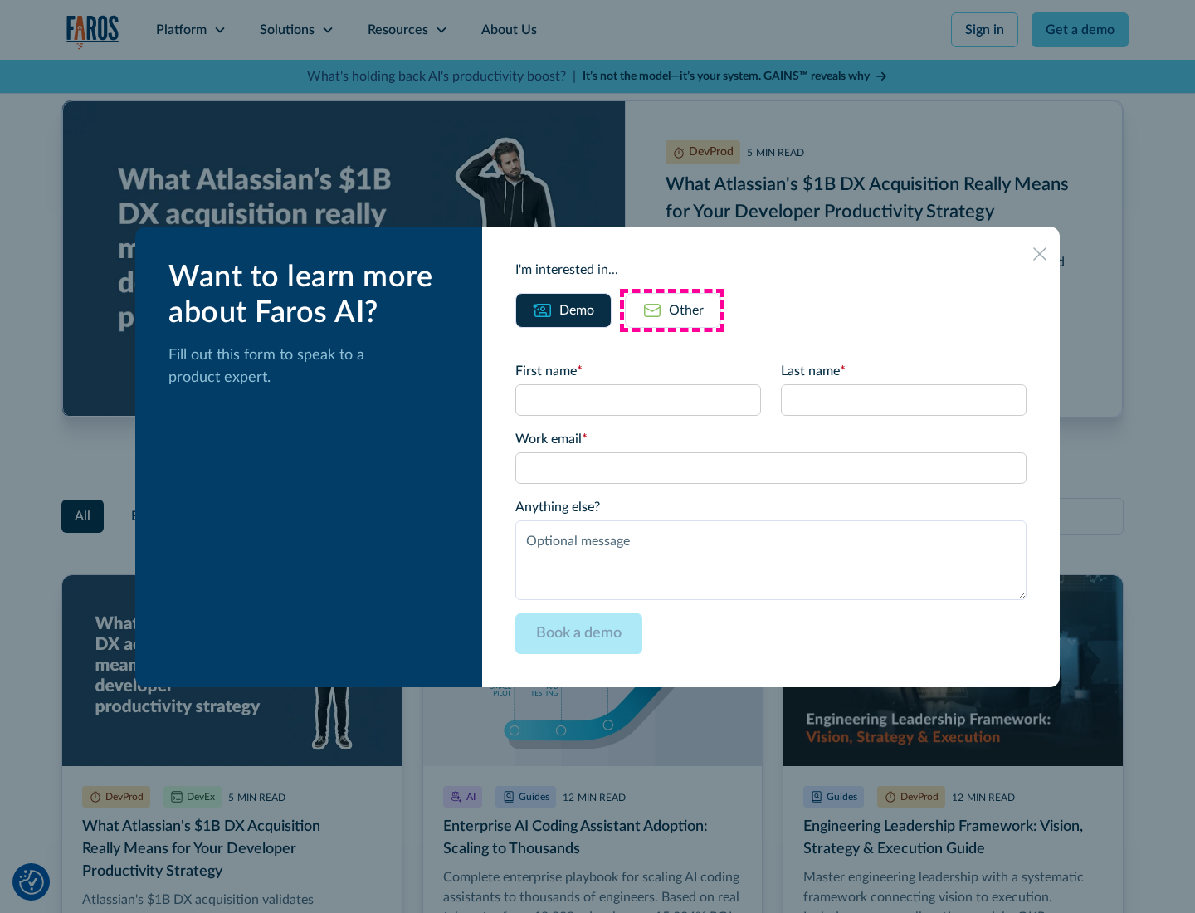
click at [672, 310] on div "Other" at bounding box center [686, 310] width 35 height 20
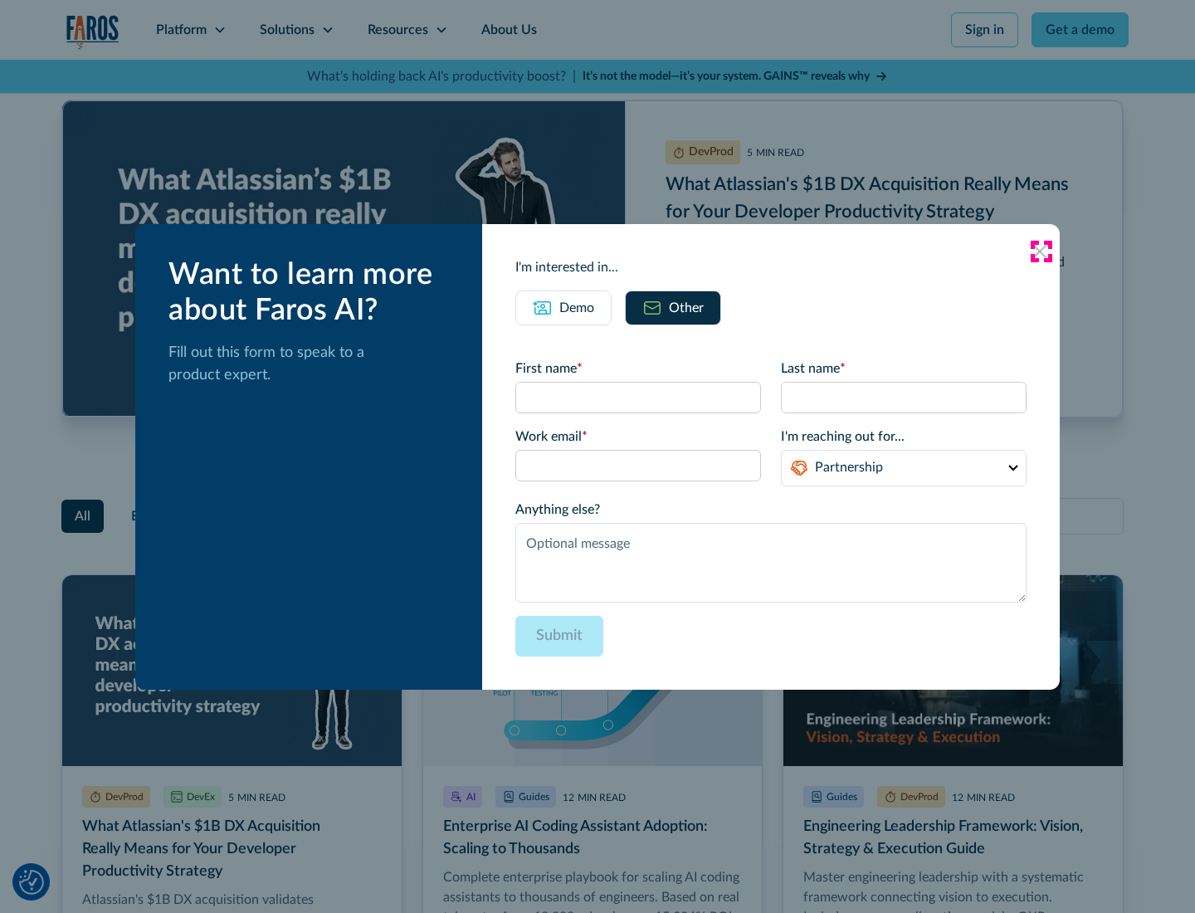
click at [1041, 251] on icon at bounding box center [1039, 251] width 13 height 13
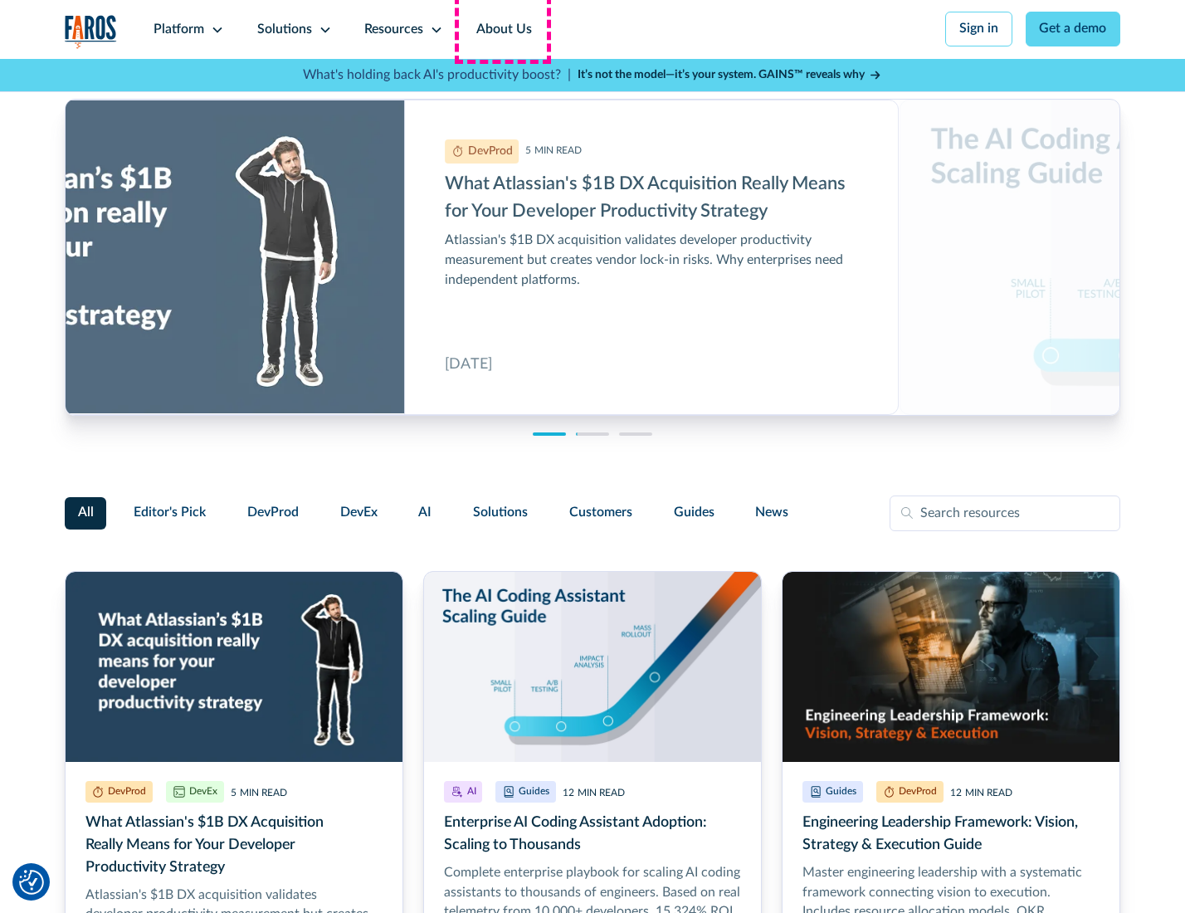
click at [502, 29] on link "About Us" at bounding box center [504, 29] width 89 height 59
